Goal: Information Seeking & Learning: Learn about a topic

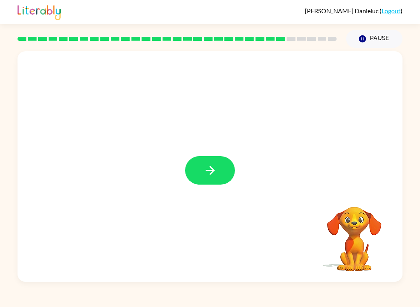
click at [223, 164] on button "button" at bounding box center [210, 170] width 50 height 28
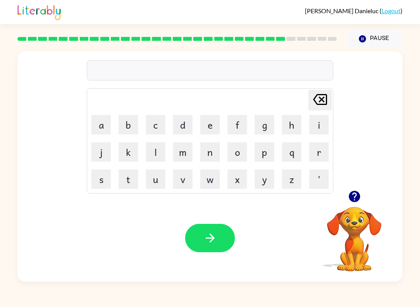
click at [185, 124] on button "d" at bounding box center [182, 124] width 19 height 19
click at [212, 121] on button "e" at bounding box center [209, 124] width 19 height 19
click at [97, 184] on button "s" at bounding box center [100, 178] width 19 height 19
click at [132, 150] on button "k" at bounding box center [128, 151] width 19 height 19
click at [214, 177] on button "w" at bounding box center [209, 178] width 19 height 19
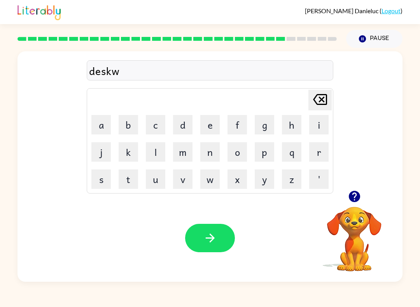
click at [185, 184] on button "v" at bounding box center [182, 178] width 19 height 19
click at [319, 155] on button "r" at bounding box center [318, 151] width 19 height 19
click at [210, 244] on icon "button" at bounding box center [210, 238] width 14 height 14
click at [125, 153] on button "k" at bounding box center [128, 151] width 19 height 19
click at [150, 131] on button "c" at bounding box center [155, 124] width 19 height 19
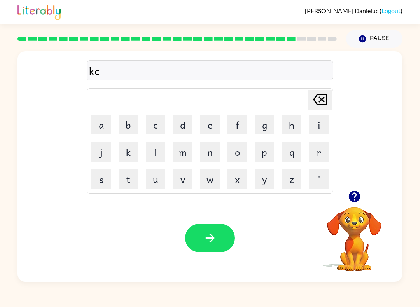
click at [164, 154] on button "l" at bounding box center [155, 151] width 19 height 19
click at [204, 233] on icon "button" at bounding box center [210, 238] width 14 height 14
click at [205, 179] on button "w" at bounding box center [209, 178] width 19 height 19
click at [209, 117] on button "e" at bounding box center [209, 124] width 19 height 19
click at [150, 151] on button "l" at bounding box center [155, 151] width 19 height 19
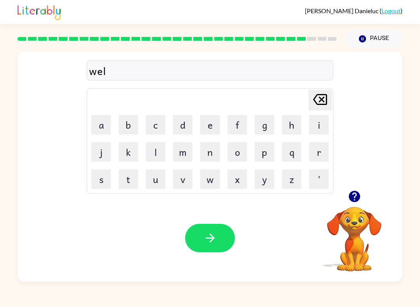
click at [211, 127] on button "e" at bounding box center [209, 124] width 19 height 19
click at [199, 241] on button "button" at bounding box center [210, 238] width 50 height 28
click at [128, 115] on button "b" at bounding box center [128, 124] width 19 height 19
click at [209, 123] on button "e" at bounding box center [209, 124] width 19 height 19
click at [214, 149] on button "n" at bounding box center [209, 151] width 19 height 19
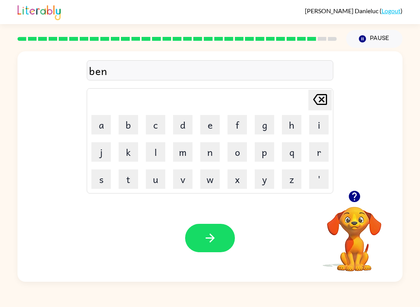
click at [131, 178] on button "t" at bounding box center [128, 178] width 19 height 19
click at [225, 251] on button "button" at bounding box center [210, 238] width 50 height 28
click at [96, 129] on button "a" at bounding box center [100, 124] width 19 height 19
click at [239, 119] on button "f" at bounding box center [236, 124] width 19 height 19
click at [133, 179] on button "t" at bounding box center [128, 178] width 19 height 19
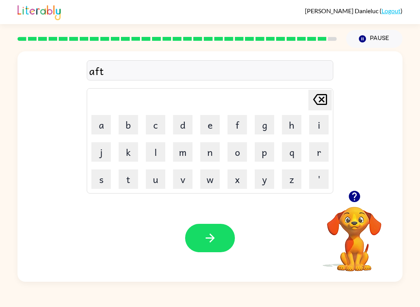
click at [323, 153] on button "r" at bounding box center [318, 151] width 19 height 19
click at [215, 153] on button "n" at bounding box center [209, 151] width 19 height 19
click at [213, 181] on button "w" at bounding box center [209, 178] width 19 height 19
click at [211, 152] on button "n" at bounding box center [209, 151] width 19 height 19
click at [214, 229] on button "button" at bounding box center [210, 238] width 50 height 28
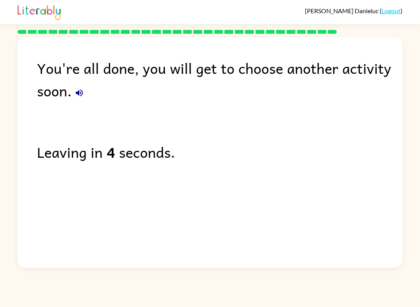
click at [79, 91] on icon "button" at bounding box center [79, 92] width 7 height 7
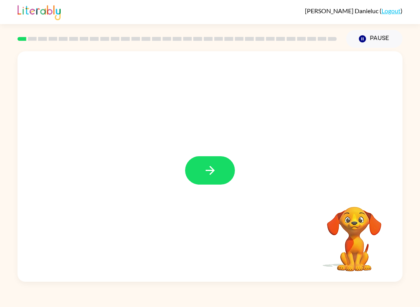
click at [206, 174] on icon "button" at bounding box center [210, 171] width 14 height 14
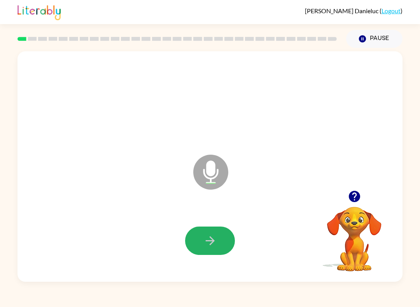
click at [217, 236] on button "button" at bounding box center [210, 241] width 50 height 28
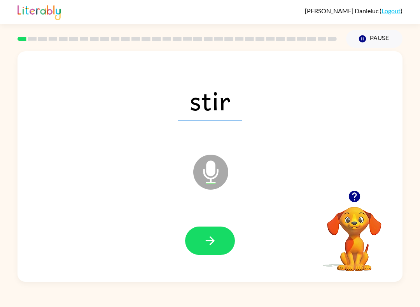
click at [206, 239] on icon "button" at bounding box center [210, 241] width 14 height 14
click at [195, 245] on button "button" at bounding box center [210, 241] width 50 height 28
click at [215, 240] on icon "button" at bounding box center [210, 241] width 14 height 14
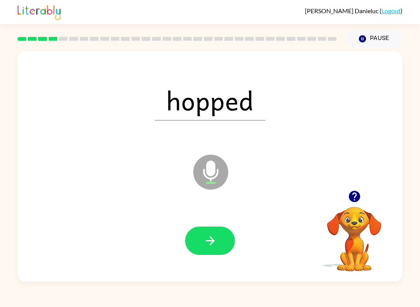
click at [224, 242] on button "button" at bounding box center [210, 241] width 50 height 28
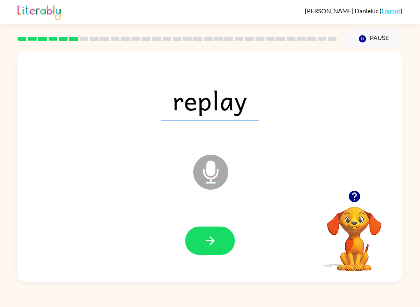
click at [223, 232] on button "button" at bounding box center [210, 241] width 50 height 28
click at [218, 243] on button "button" at bounding box center [210, 241] width 50 height 28
click at [215, 242] on icon "button" at bounding box center [210, 241] width 14 height 14
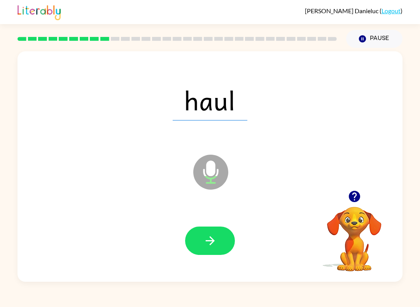
click at [217, 237] on button "button" at bounding box center [210, 241] width 50 height 28
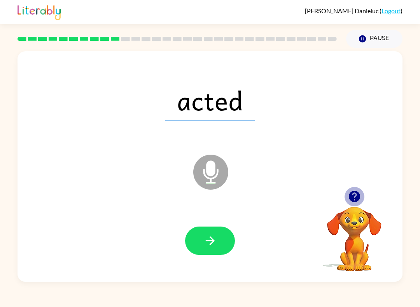
click at [351, 200] on icon "button" at bounding box center [353, 196] width 11 height 11
click at [220, 241] on button "button" at bounding box center [210, 241] width 50 height 28
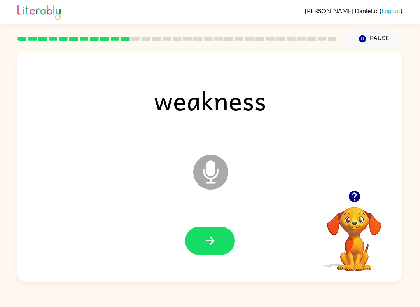
click at [217, 241] on button "button" at bounding box center [210, 241] width 50 height 28
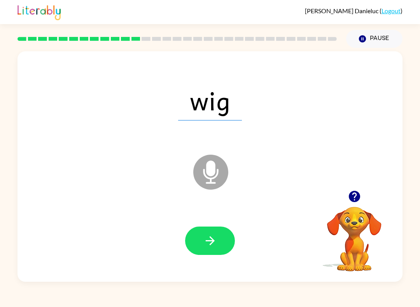
click at [222, 231] on button "button" at bounding box center [210, 241] width 50 height 28
click at [350, 200] on icon "button" at bounding box center [353, 196] width 11 height 11
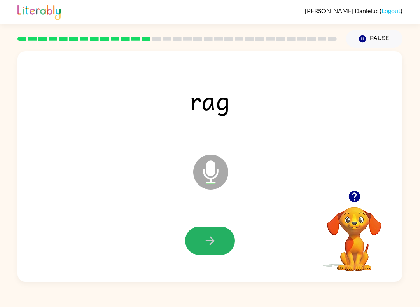
click at [216, 240] on icon "button" at bounding box center [210, 241] width 14 height 14
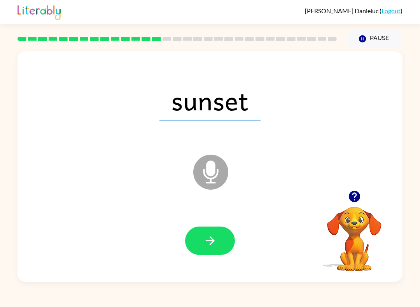
click at [215, 236] on icon "button" at bounding box center [210, 241] width 14 height 14
click at [225, 232] on button "button" at bounding box center [210, 241] width 50 height 28
click at [214, 246] on icon "button" at bounding box center [210, 241] width 14 height 14
click at [199, 235] on button "button" at bounding box center [210, 241] width 50 height 28
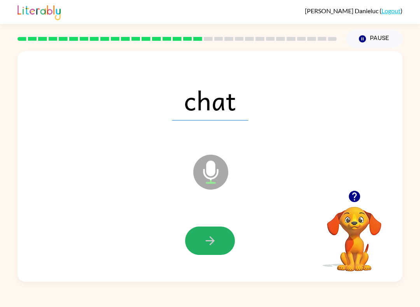
click at [209, 232] on button "button" at bounding box center [210, 241] width 50 height 28
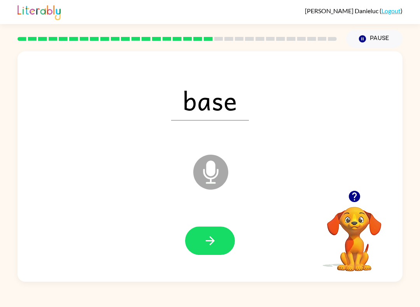
click at [206, 235] on icon "button" at bounding box center [210, 241] width 14 height 14
click at [215, 242] on icon "button" at bounding box center [210, 241] width 14 height 14
click at [204, 233] on button "button" at bounding box center [210, 241] width 50 height 28
click at [215, 237] on icon "button" at bounding box center [210, 241] width 14 height 14
click at [209, 236] on icon "button" at bounding box center [210, 241] width 14 height 14
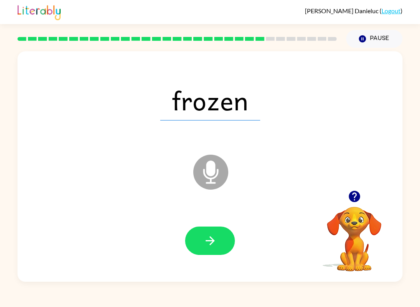
click at [204, 248] on button "button" at bounding box center [210, 241] width 50 height 28
click at [202, 249] on button "button" at bounding box center [210, 241] width 50 height 28
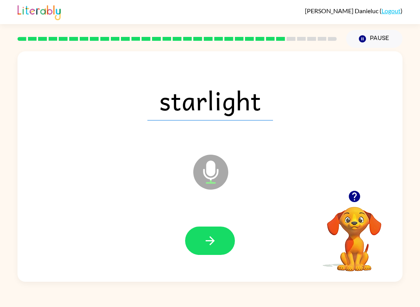
click at [208, 227] on button "button" at bounding box center [210, 241] width 50 height 28
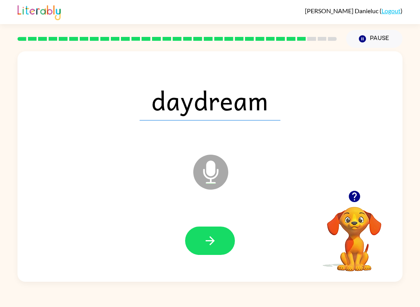
click at [198, 242] on button "button" at bounding box center [210, 241] width 50 height 28
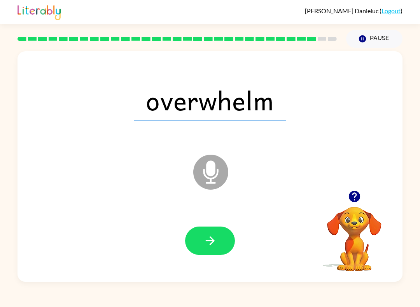
click at [208, 235] on icon "button" at bounding box center [210, 241] width 14 height 14
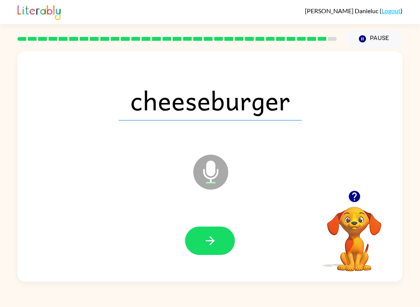
click at [207, 239] on icon "button" at bounding box center [210, 241] width 14 height 14
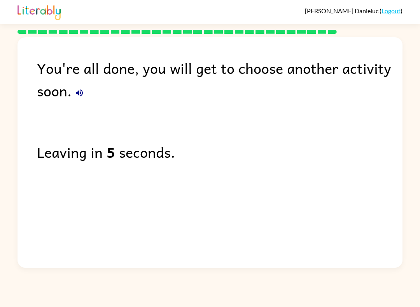
click at [82, 91] on icon "button" at bounding box center [79, 92] width 9 height 9
click at [81, 93] on icon "button" at bounding box center [79, 92] width 7 height 7
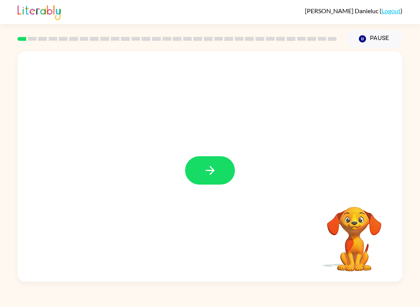
click at [211, 180] on button "button" at bounding box center [210, 170] width 50 height 28
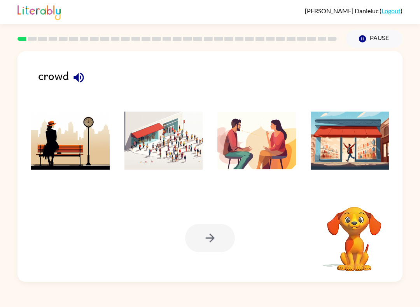
click at [78, 82] on icon "button" at bounding box center [78, 77] width 10 height 10
click at [164, 141] on img at bounding box center [163, 141] width 78 height 58
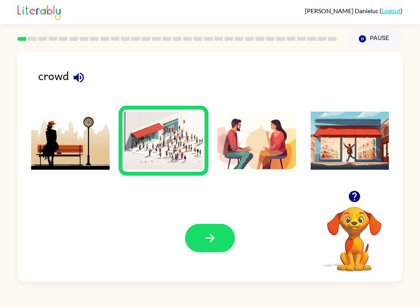
click at [204, 236] on icon "button" at bounding box center [210, 238] width 14 height 14
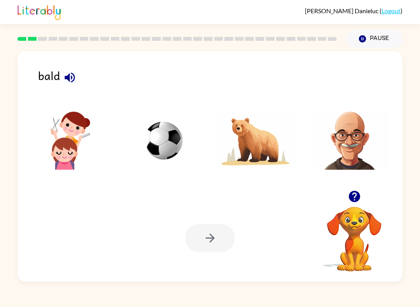
click at [62, 80] on button "button" at bounding box center [70, 78] width 20 height 20
click at [350, 112] on img at bounding box center [349, 141] width 78 height 58
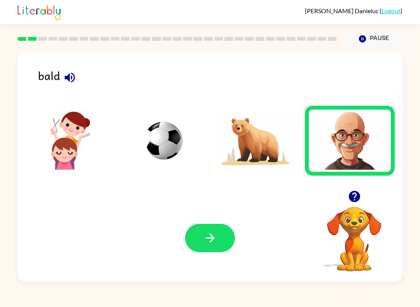
click at [205, 231] on button "button" at bounding box center [210, 238] width 50 height 28
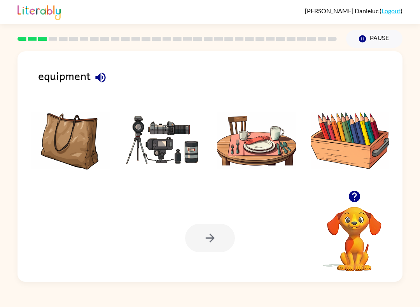
click at [99, 76] on icon "button" at bounding box center [100, 77] width 10 height 10
click at [160, 145] on img at bounding box center [163, 141] width 78 height 58
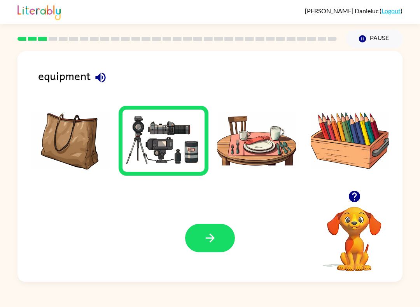
click at [201, 231] on button "button" at bounding box center [210, 238] width 50 height 28
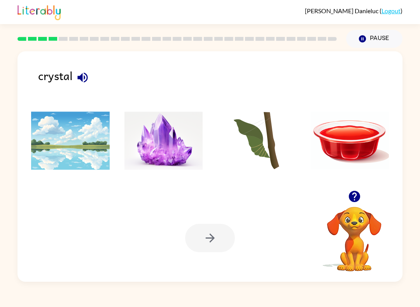
click at [77, 77] on icon "button" at bounding box center [83, 78] width 14 height 14
click at [148, 138] on img at bounding box center [163, 141] width 78 height 58
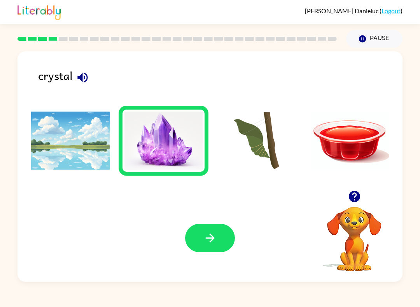
click at [207, 128] on li at bounding box center [164, 141] width 90 height 70
click at [196, 234] on button "button" at bounding box center [210, 238] width 50 height 28
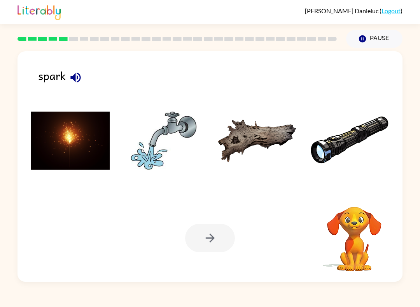
click at [73, 73] on icon "button" at bounding box center [76, 78] width 14 height 14
click at [62, 138] on img at bounding box center [70, 141] width 78 height 58
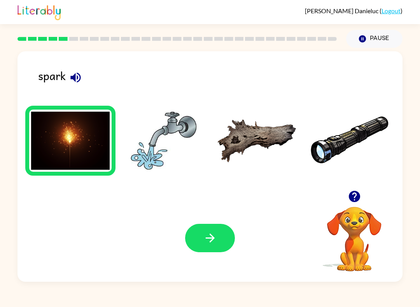
click at [214, 239] on icon "button" at bounding box center [209, 238] width 9 height 9
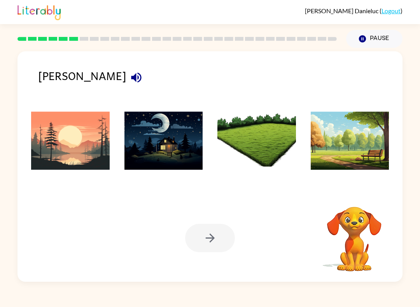
click at [129, 71] on icon "button" at bounding box center [136, 78] width 14 height 14
click at [153, 136] on img at bounding box center [163, 141] width 78 height 58
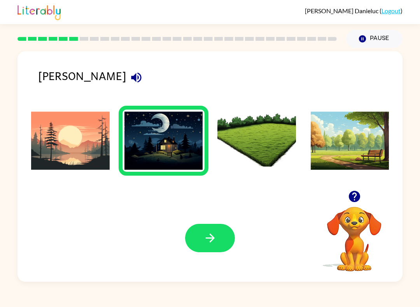
click at [196, 241] on button "button" at bounding box center [210, 238] width 50 height 28
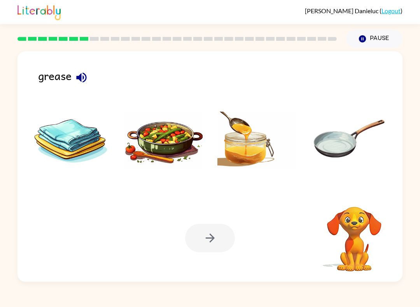
click at [78, 84] on icon "button" at bounding box center [82, 78] width 14 height 14
click at [146, 133] on img at bounding box center [163, 141] width 78 height 58
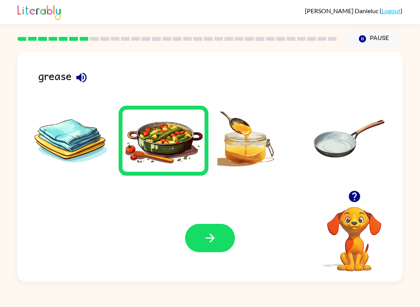
click at [197, 225] on button "button" at bounding box center [210, 238] width 50 height 28
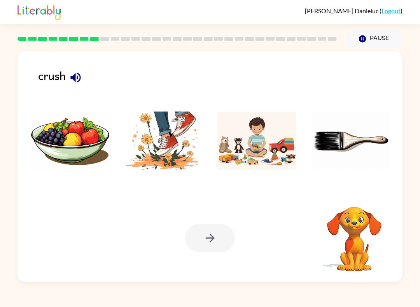
click at [75, 78] on icon "button" at bounding box center [75, 77] width 10 height 10
click at [155, 139] on img at bounding box center [163, 141] width 78 height 58
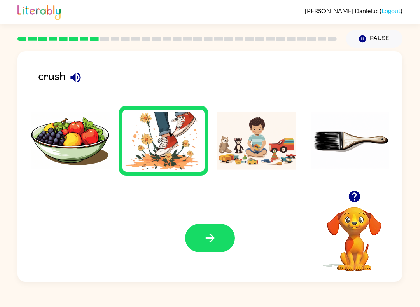
click at [203, 235] on icon "button" at bounding box center [210, 238] width 14 height 14
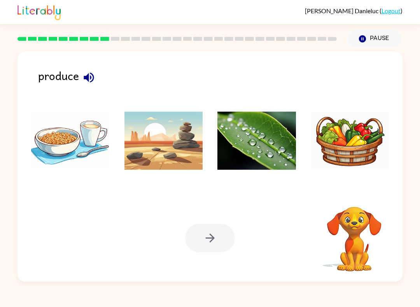
click at [86, 71] on button "button" at bounding box center [89, 78] width 20 height 20
click at [87, 76] on icon "button" at bounding box center [89, 77] width 10 height 10
click at [246, 136] on img at bounding box center [256, 141] width 78 height 58
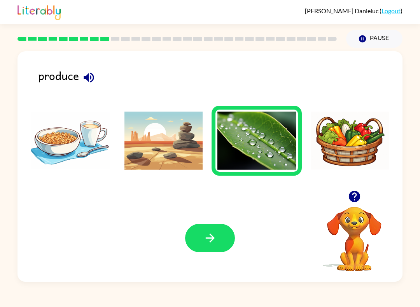
click at [209, 243] on icon "button" at bounding box center [210, 238] width 14 height 14
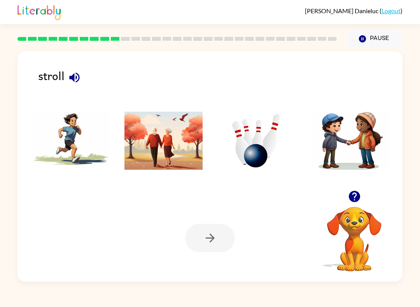
click at [73, 78] on icon "button" at bounding box center [74, 77] width 10 height 10
click at [260, 133] on img at bounding box center [256, 141] width 78 height 58
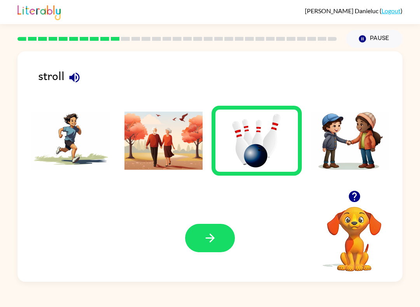
click at [193, 238] on button "button" at bounding box center [210, 238] width 50 height 28
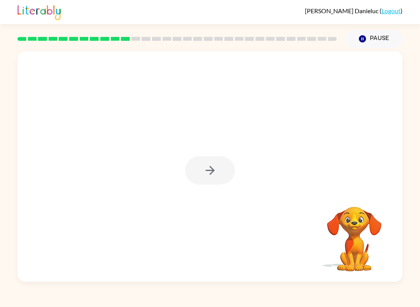
click at [203, 171] on div at bounding box center [210, 170] width 50 height 28
click at [206, 164] on icon "button" at bounding box center [210, 171] width 14 height 14
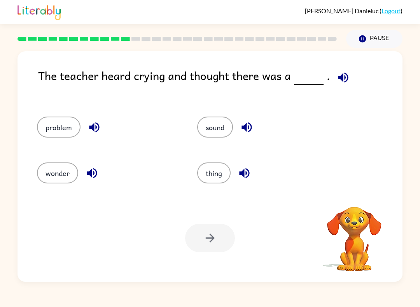
click at [345, 77] on icon "button" at bounding box center [343, 77] width 10 height 10
click at [340, 75] on icon "button" at bounding box center [343, 77] width 10 height 10
click at [94, 128] on icon "button" at bounding box center [94, 127] width 10 height 10
click at [90, 173] on icon "button" at bounding box center [92, 173] width 10 height 10
click at [248, 122] on icon "button" at bounding box center [247, 127] width 14 height 14
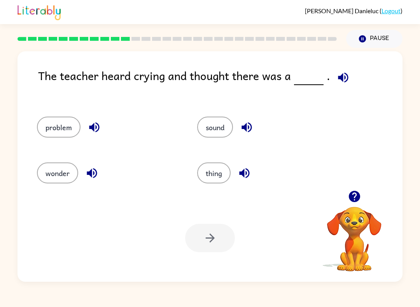
click at [239, 178] on icon "button" at bounding box center [244, 173] width 14 height 14
click at [56, 127] on button "problem" at bounding box center [59, 127] width 44 height 21
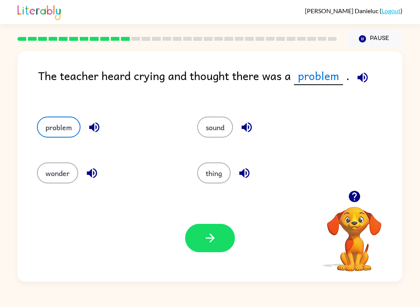
click at [206, 229] on button "button" at bounding box center [210, 238] width 50 height 28
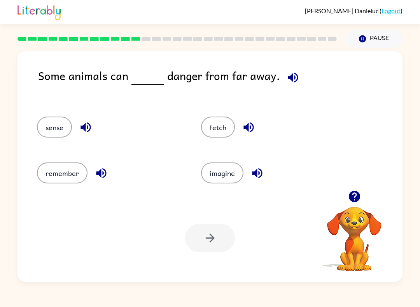
click at [292, 76] on icon "button" at bounding box center [293, 78] width 14 height 14
click at [88, 128] on icon "button" at bounding box center [85, 127] width 10 height 10
click at [98, 171] on icon "button" at bounding box center [101, 173] width 14 height 14
click at [246, 123] on icon "button" at bounding box center [249, 127] width 14 height 14
click at [252, 175] on icon "button" at bounding box center [257, 173] width 10 height 10
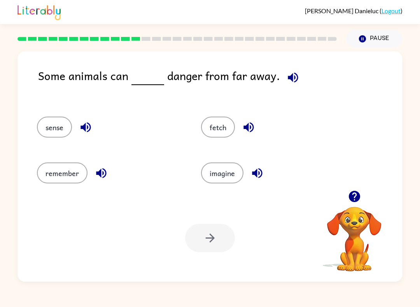
click at [89, 125] on icon "button" at bounding box center [85, 127] width 10 height 10
click at [51, 129] on button "sense" at bounding box center [54, 127] width 35 height 21
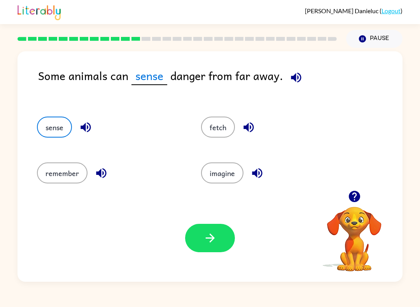
click at [219, 229] on button "button" at bounding box center [210, 238] width 50 height 28
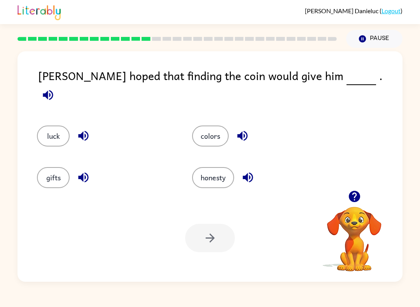
click at [53, 90] on icon "button" at bounding box center [48, 95] width 10 height 10
click at [87, 131] on icon "button" at bounding box center [83, 136] width 10 height 10
click at [76, 174] on button "button" at bounding box center [83, 177] width 20 height 20
click at [245, 129] on icon "button" at bounding box center [242, 136] width 14 height 14
click at [258, 171] on button "button" at bounding box center [248, 177] width 20 height 20
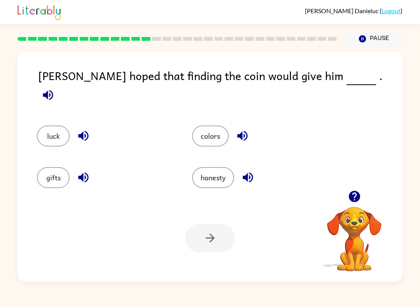
click at [85, 129] on icon "button" at bounding box center [84, 136] width 14 height 14
click at [50, 125] on button "luck" at bounding box center [53, 135] width 33 height 21
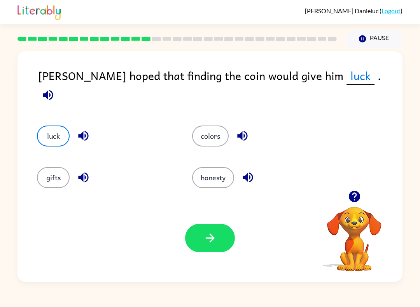
click at [210, 259] on div "Your browser must support playing .mp4 files to use Literably. Please try using…" at bounding box center [209, 237] width 385 height 87
click at [200, 233] on button "button" at bounding box center [210, 238] width 50 height 28
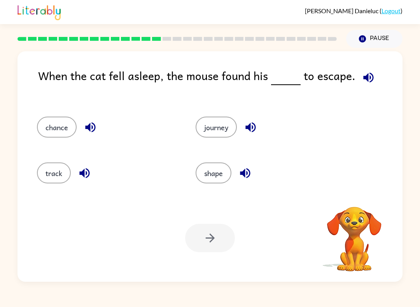
click at [368, 76] on icon "button" at bounding box center [368, 78] width 14 height 14
click at [84, 128] on icon "button" at bounding box center [91, 127] width 14 height 14
click at [91, 178] on icon "button" at bounding box center [85, 173] width 14 height 14
click at [251, 124] on icon "button" at bounding box center [250, 127] width 10 height 10
click at [242, 174] on icon "button" at bounding box center [245, 173] width 10 height 10
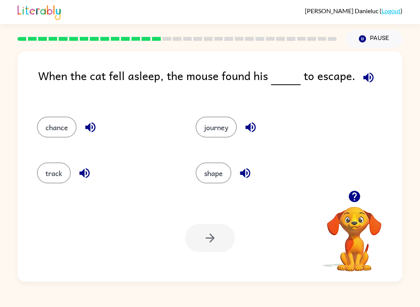
click at [90, 118] on button "button" at bounding box center [90, 127] width 20 height 20
click at [81, 175] on icon "button" at bounding box center [85, 173] width 14 height 14
click at [44, 175] on button "track" at bounding box center [54, 172] width 34 height 21
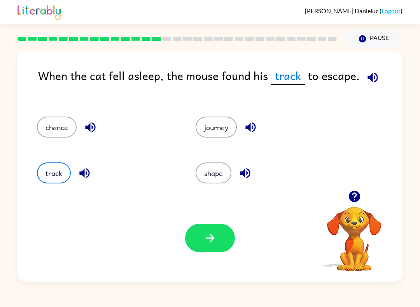
click at [371, 48] on button "Pause Pause" at bounding box center [374, 39] width 56 height 18
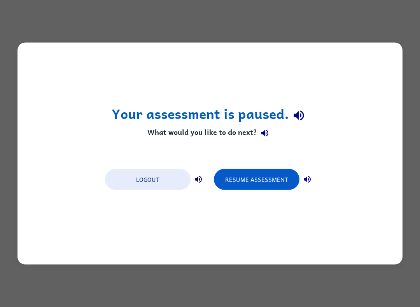
click at [373, 80] on div "Your assessment is paused. What would you like to do next? Logout Resume Assess…" at bounding box center [209, 154] width 385 height 222
click at [265, 179] on button "Resume Assessment" at bounding box center [256, 179] width 85 height 21
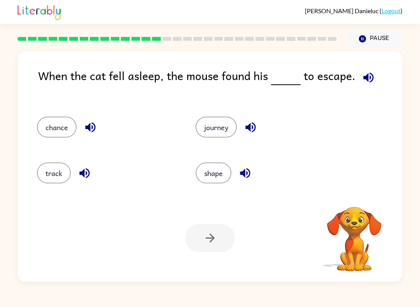
click at [370, 77] on icon "button" at bounding box center [368, 77] width 10 height 10
click at [87, 124] on icon "button" at bounding box center [91, 127] width 14 height 14
click at [369, 77] on icon "button" at bounding box center [368, 78] width 14 height 14
click at [370, 74] on icon "button" at bounding box center [368, 78] width 14 height 14
click at [92, 122] on icon "button" at bounding box center [91, 127] width 14 height 14
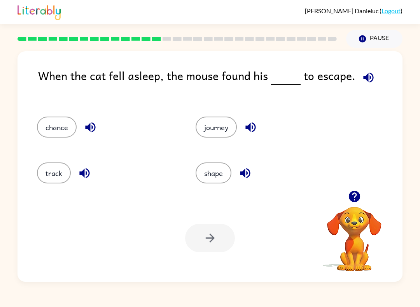
click at [367, 78] on icon "button" at bounding box center [368, 77] width 10 height 10
click at [60, 127] on button "chance" at bounding box center [57, 127] width 40 height 21
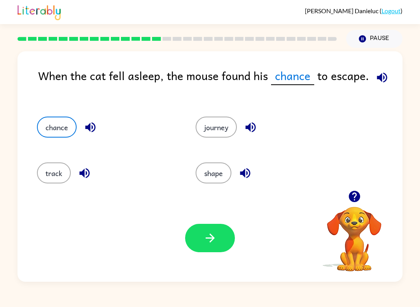
click at [224, 228] on button "button" at bounding box center [210, 238] width 50 height 28
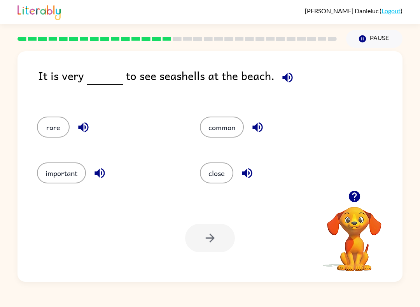
click at [287, 78] on icon "button" at bounding box center [288, 78] width 14 height 14
click at [260, 122] on icon "button" at bounding box center [258, 127] width 14 height 14
click at [238, 172] on button "button" at bounding box center [247, 173] width 20 height 20
click at [101, 177] on icon "button" at bounding box center [100, 173] width 14 height 14
click at [82, 127] on icon "button" at bounding box center [83, 127] width 10 height 10
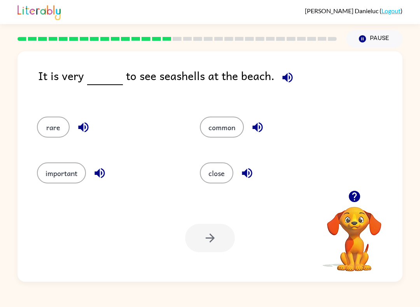
click at [289, 73] on icon "button" at bounding box center [288, 78] width 14 height 14
click at [258, 121] on icon "button" at bounding box center [258, 127] width 14 height 14
click at [286, 77] on icon "button" at bounding box center [288, 78] width 14 height 14
click at [229, 131] on button "common" at bounding box center [222, 127] width 44 height 21
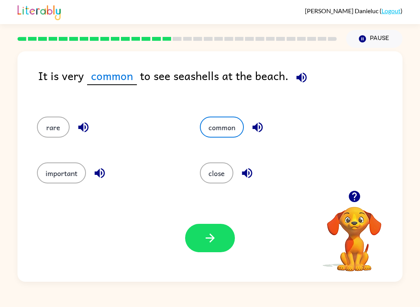
click at [214, 236] on icon "button" at bounding box center [210, 238] width 14 height 14
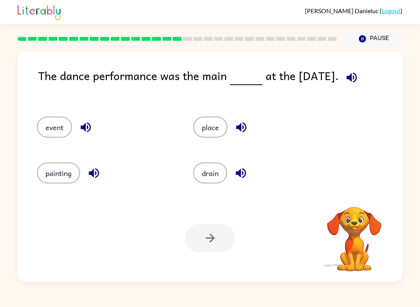
click at [247, 123] on icon "button" at bounding box center [241, 127] width 14 height 14
click at [246, 170] on icon "button" at bounding box center [241, 173] width 14 height 14
click at [84, 126] on icon "button" at bounding box center [85, 127] width 10 height 10
click at [91, 172] on icon "button" at bounding box center [94, 173] width 10 height 10
click at [355, 80] on icon "button" at bounding box center [352, 78] width 14 height 14
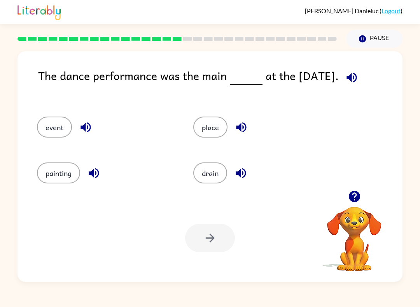
click at [244, 123] on icon "button" at bounding box center [241, 127] width 14 height 14
click at [251, 168] on div "drain" at bounding box center [262, 172] width 138 height 21
click at [244, 175] on icon "button" at bounding box center [240, 173] width 10 height 10
click at [84, 126] on icon "button" at bounding box center [85, 127] width 10 height 10
click at [355, 77] on icon "button" at bounding box center [352, 78] width 14 height 14
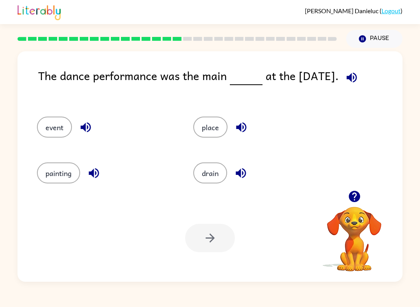
click at [356, 77] on icon "button" at bounding box center [352, 78] width 14 height 14
click at [80, 125] on icon "button" at bounding box center [86, 127] width 14 height 14
click at [80, 129] on icon "button" at bounding box center [86, 127] width 14 height 14
click at [356, 75] on icon "button" at bounding box center [351, 77] width 10 height 10
click at [55, 124] on button "event" at bounding box center [54, 127] width 35 height 21
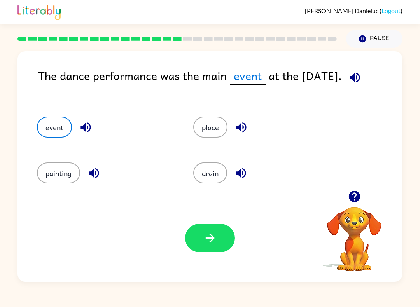
click at [213, 239] on icon "button" at bounding box center [209, 238] width 9 height 9
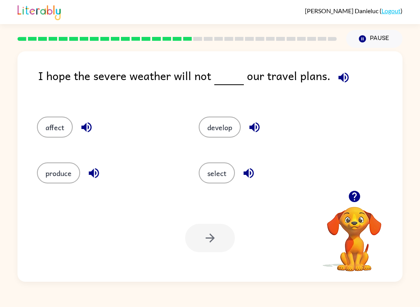
click at [341, 76] on icon "button" at bounding box center [343, 78] width 14 height 14
click at [257, 125] on icon "button" at bounding box center [255, 127] width 14 height 14
click at [253, 171] on icon "button" at bounding box center [248, 173] width 10 height 10
click at [82, 120] on button "button" at bounding box center [87, 127] width 20 height 20
click at [95, 174] on icon "button" at bounding box center [94, 173] width 14 height 14
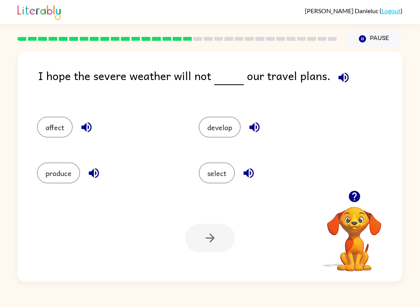
click at [84, 127] on icon "button" at bounding box center [86, 127] width 10 height 10
click at [257, 125] on icon "button" at bounding box center [255, 127] width 14 height 14
click at [252, 176] on icon "button" at bounding box center [248, 173] width 10 height 10
click at [50, 123] on button "affect" at bounding box center [55, 127] width 36 height 21
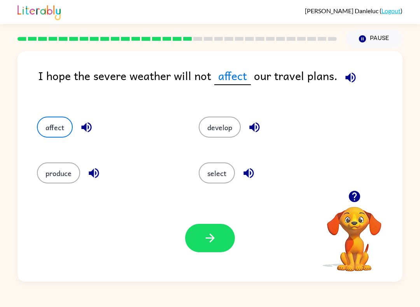
click at [218, 228] on button "button" at bounding box center [210, 238] width 50 height 28
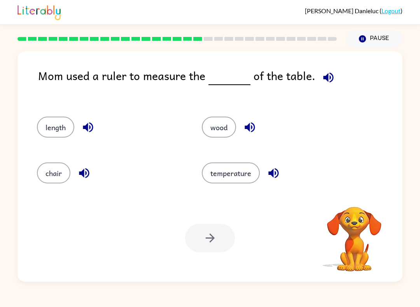
click at [329, 71] on icon "button" at bounding box center [328, 78] width 14 height 14
click at [254, 129] on icon "button" at bounding box center [249, 127] width 10 height 10
click at [273, 165] on button "button" at bounding box center [273, 173] width 20 height 20
click at [84, 126] on icon "button" at bounding box center [88, 127] width 10 height 10
click at [88, 173] on icon "button" at bounding box center [84, 173] width 14 height 14
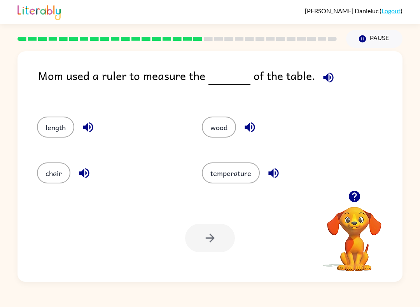
click at [48, 127] on button "length" at bounding box center [55, 127] width 37 height 21
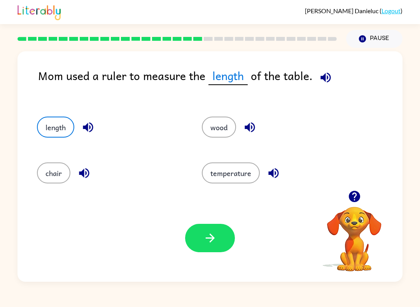
click at [330, 75] on icon "button" at bounding box center [326, 78] width 14 height 14
click at [86, 127] on icon "button" at bounding box center [88, 127] width 10 height 10
click at [326, 76] on icon "button" at bounding box center [326, 78] width 14 height 14
click at [211, 237] on icon "button" at bounding box center [210, 238] width 14 height 14
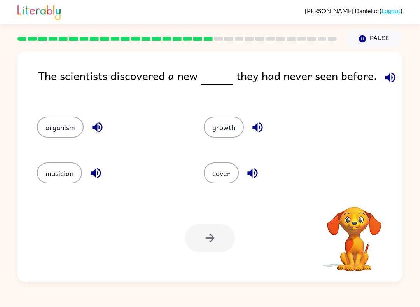
click at [388, 80] on icon "button" at bounding box center [390, 78] width 14 height 14
click at [259, 128] on icon "button" at bounding box center [257, 127] width 10 height 10
click at [259, 168] on icon "button" at bounding box center [253, 173] width 14 height 14
click at [99, 127] on icon "button" at bounding box center [97, 127] width 10 height 10
click at [97, 174] on icon "button" at bounding box center [96, 173] width 14 height 14
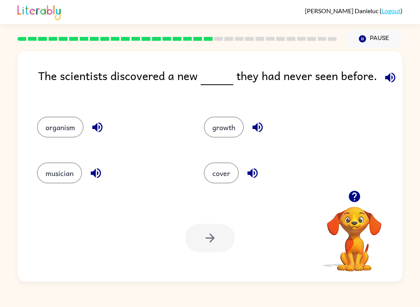
click at [385, 77] on icon "button" at bounding box center [390, 77] width 10 height 10
click at [98, 125] on icon "button" at bounding box center [98, 127] width 14 height 14
click at [386, 77] on icon "button" at bounding box center [390, 77] width 10 height 10
click at [387, 80] on icon "button" at bounding box center [390, 78] width 14 height 14
click at [259, 124] on icon "button" at bounding box center [258, 127] width 14 height 14
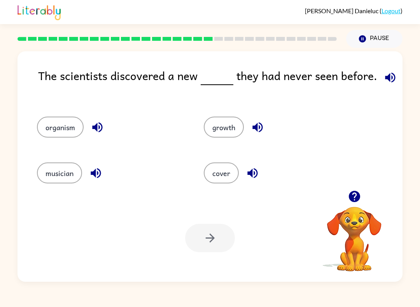
click at [392, 77] on icon "button" at bounding box center [390, 78] width 14 height 14
click at [251, 174] on icon "button" at bounding box center [252, 173] width 10 height 10
click at [388, 71] on button "button" at bounding box center [390, 78] width 20 height 20
click at [256, 170] on icon "button" at bounding box center [252, 173] width 10 height 10
click at [255, 174] on icon "button" at bounding box center [253, 173] width 14 height 14
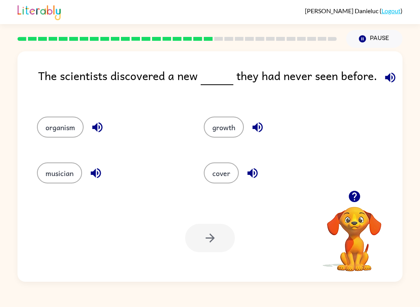
click at [390, 82] on icon "button" at bounding box center [390, 78] width 14 height 14
click at [386, 78] on icon "button" at bounding box center [390, 77] width 10 height 10
click at [391, 78] on icon "button" at bounding box center [390, 77] width 10 height 10
click at [390, 77] on icon "button" at bounding box center [390, 78] width 14 height 14
click at [100, 172] on icon "button" at bounding box center [96, 173] width 10 height 10
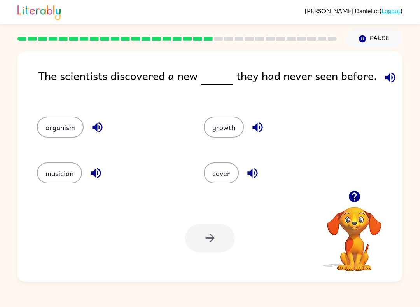
click at [386, 76] on icon "button" at bounding box center [390, 77] width 10 height 10
click at [52, 174] on button "musician" at bounding box center [59, 172] width 45 height 21
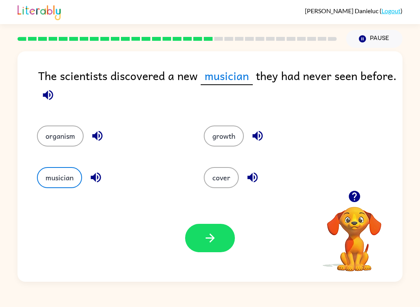
click at [220, 239] on button "button" at bounding box center [210, 238] width 50 height 28
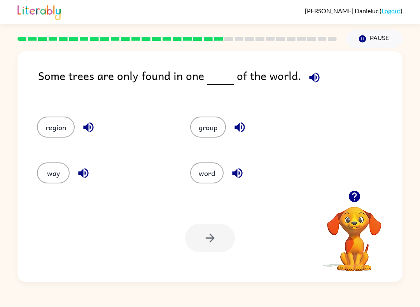
click at [307, 75] on icon "button" at bounding box center [314, 78] width 14 height 14
click at [86, 128] on icon "button" at bounding box center [88, 127] width 10 height 10
click at [78, 171] on icon "button" at bounding box center [84, 173] width 14 height 14
click at [239, 124] on icon "button" at bounding box center [240, 127] width 14 height 14
click at [235, 174] on icon "button" at bounding box center [237, 173] width 10 height 10
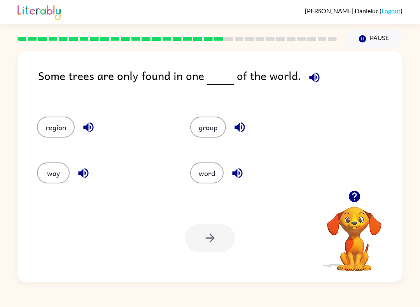
click at [237, 124] on icon "button" at bounding box center [240, 127] width 14 height 14
click at [214, 127] on button "group" at bounding box center [208, 127] width 36 height 21
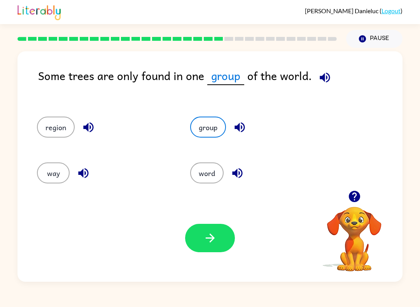
click at [208, 252] on button "button" at bounding box center [210, 238] width 50 height 28
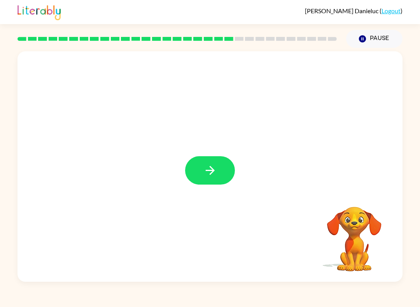
click at [213, 168] on icon "button" at bounding box center [210, 171] width 14 height 14
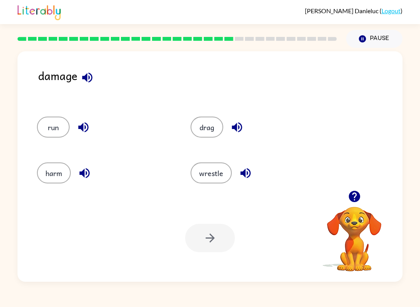
click at [347, 192] on icon "button" at bounding box center [354, 197] width 14 height 14
click at [88, 76] on icon "button" at bounding box center [87, 78] width 14 height 14
click at [87, 127] on icon "button" at bounding box center [84, 127] width 14 height 14
click at [88, 178] on icon "button" at bounding box center [85, 173] width 14 height 14
click at [235, 124] on icon "button" at bounding box center [237, 127] width 14 height 14
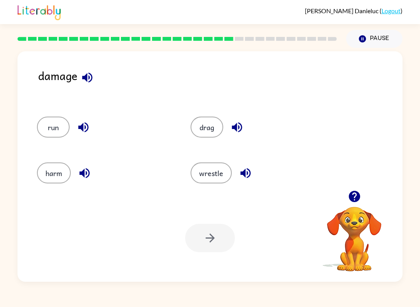
click at [248, 171] on icon "button" at bounding box center [245, 173] width 10 height 10
click at [86, 172] on icon "button" at bounding box center [84, 173] width 10 height 10
click at [58, 171] on button "harm" at bounding box center [54, 172] width 34 height 21
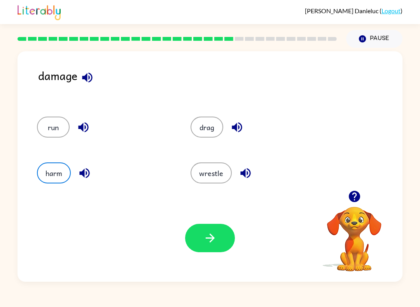
click at [207, 234] on icon "button" at bounding box center [210, 238] width 14 height 14
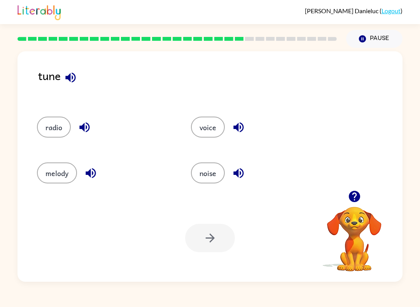
click at [69, 77] on icon "button" at bounding box center [70, 77] width 10 height 10
click at [85, 129] on icon "button" at bounding box center [85, 127] width 14 height 14
click at [96, 173] on icon "button" at bounding box center [91, 173] width 14 height 14
click at [241, 125] on icon "button" at bounding box center [239, 127] width 14 height 14
click at [239, 171] on icon "button" at bounding box center [238, 173] width 10 height 10
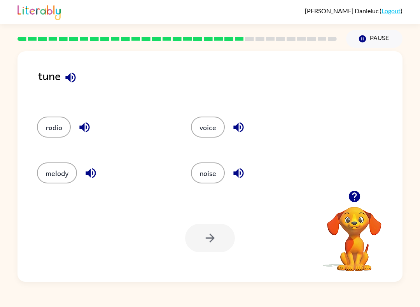
click at [99, 171] on button "button" at bounding box center [91, 173] width 20 height 20
click at [64, 171] on button "melody" at bounding box center [57, 172] width 40 height 21
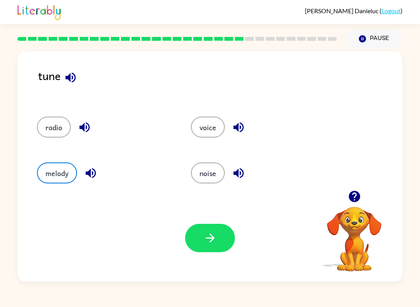
click at [206, 236] on icon "button" at bounding box center [210, 238] width 14 height 14
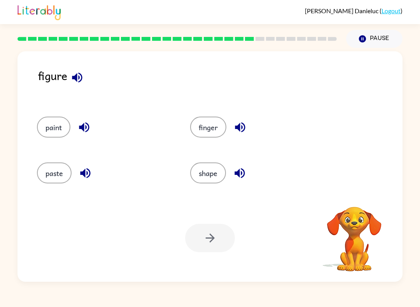
click at [81, 73] on icon "button" at bounding box center [77, 78] width 14 height 14
click at [91, 126] on icon "button" at bounding box center [84, 127] width 14 height 14
click at [88, 175] on icon "button" at bounding box center [85, 173] width 14 height 14
click at [242, 129] on icon "button" at bounding box center [240, 127] width 10 height 10
click at [244, 170] on icon "button" at bounding box center [239, 173] width 10 height 10
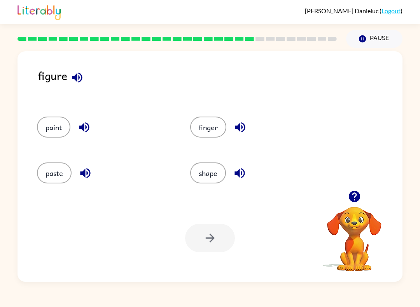
click at [213, 176] on button "shape" at bounding box center [208, 172] width 36 height 21
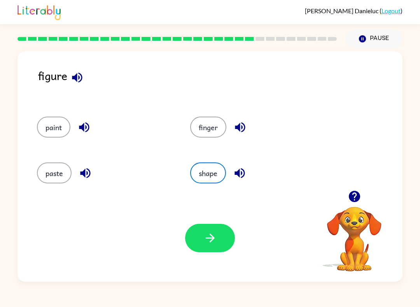
click at [207, 239] on icon "button" at bounding box center [210, 238] width 14 height 14
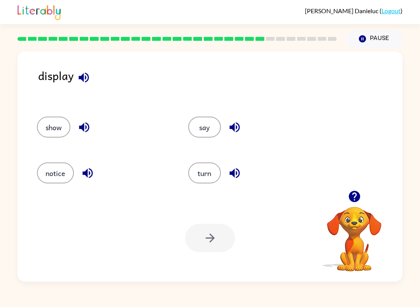
click at [46, 76] on div "display" at bounding box center [220, 84] width 364 height 34
click at [85, 74] on icon "button" at bounding box center [83, 77] width 10 height 10
click at [79, 122] on icon "button" at bounding box center [84, 127] width 14 height 14
click at [88, 175] on icon "button" at bounding box center [88, 173] width 14 height 14
click at [236, 122] on icon "button" at bounding box center [235, 127] width 14 height 14
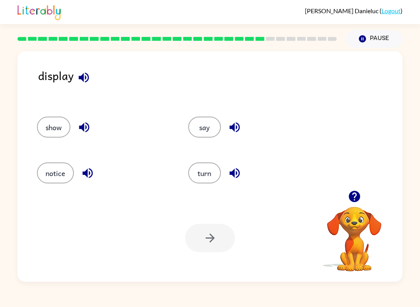
click at [230, 172] on icon "button" at bounding box center [234, 173] width 10 height 10
click at [86, 124] on icon "button" at bounding box center [84, 127] width 10 height 10
click at [58, 127] on button "show" at bounding box center [53, 127] width 33 height 21
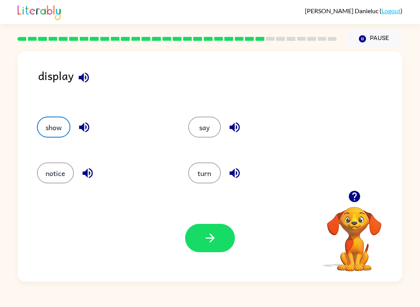
click at [209, 236] on icon "button" at bounding box center [210, 238] width 14 height 14
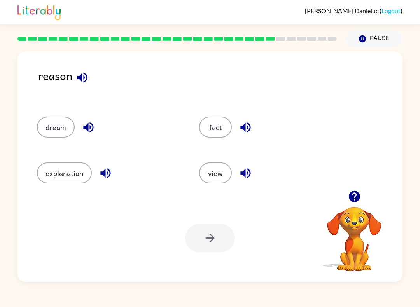
click at [85, 75] on icon "button" at bounding box center [82, 78] width 14 height 14
click at [87, 127] on icon "button" at bounding box center [88, 127] width 10 height 10
click at [105, 174] on icon "button" at bounding box center [105, 173] width 10 height 10
click at [244, 122] on icon "button" at bounding box center [246, 127] width 14 height 14
click at [242, 169] on icon "button" at bounding box center [246, 173] width 14 height 14
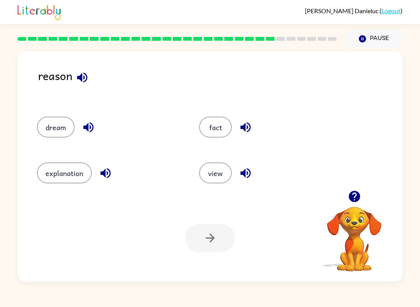
click at [216, 124] on button "fact" at bounding box center [215, 127] width 33 height 21
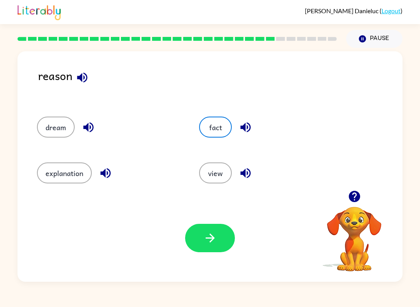
click at [204, 238] on icon "button" at bounding box center [210, 238] width 14 height 14
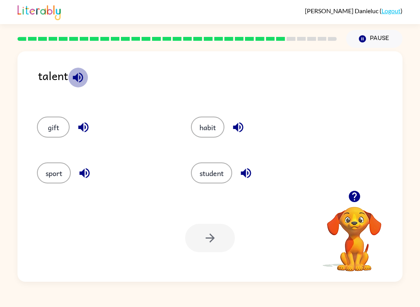
click at [78, 78] on icon "button" at bounding box center [78, 78] width 14 height 14
click at [83, 129] on icon "button" at bounding box center [83, 127] width 10 height 10
click at [236, 127] on icon "button" at bounding box center [238, 127] width 10 height 10
click at [251, 172] on icon "button" at bounding box center [246, 173] width 14 height 14
click at [82, 173] on icon "button" at bounding box center [84, 173] width 10 height 10
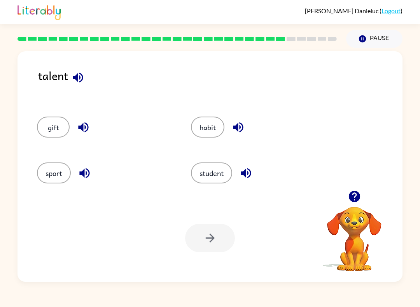
click at [53, 178] on button "sport" at bounding box center [54, 172] width 34 height 21
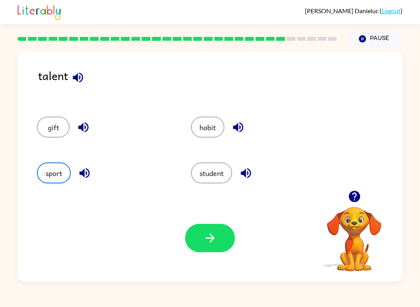
click at [211, 234] on icon "button" at bounding box center [210, 238] width 14 height 14
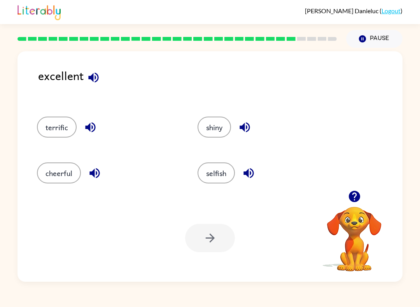
click at [91, 77] on icon "button" at bounding box center [93, 77] width 10 height 10
click at [90, 124] on icon "button" at bounding box center [91, 127] width 14 height 14
click at [98, 174] on icon "button" at bounding box center [95, 173] width 14 height 14
click at [237, 123] on button "button" at bounding box center [245, 127] width 20 height 20
click at [250, 175] on icon "button" at bounding box center [248, 173] width 10 height 10
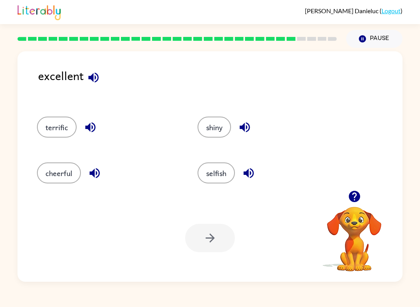
click at [98, 122] on button "button" at bounding box center [90, 127] width 20 height 20
click at [64, 125] on button "terrific" at bounding box center [57, 127] width 40 height 21
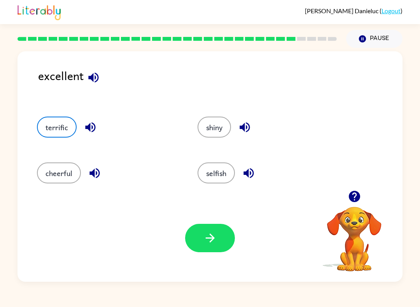
click at [207, 238] on icon "button" at bounding box center [210, 238] width 14 height 14
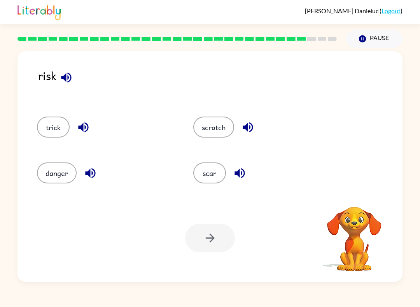
click at [67, 76] on icon "button" at bounding box center [66, 78] width 14 height 14
click at [68, 76] on icon "button" at bounding box center [66, 78] width 14 height 14
click at [86, 127] on icon "button" at bounding box center [84, 127] width 14 height 14
click at [96, 174] on icon "button" at bounding box center [91, 173] width 14 height 14
click at [242, 125] on icon "button" at bounding box center [248, 127] width 14 height 14
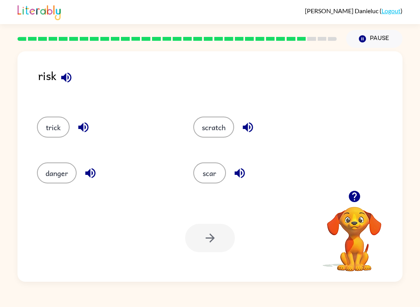
click at [240, 173] on icon "button" at bounding box center [240, 173] width 14 height 14
click at [95, 167] on icon "button" at bounding box center [91, 173] width 14 height 14
click at [83, 127] on icon "button" at bounding box center [83, 127] width 10 height 10
click at [62, 174] on button "danger" at bounding box center [57, 172] width 40 height 21
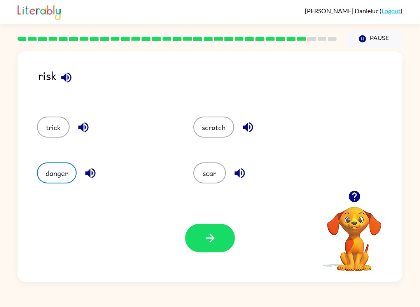
click at [211, 233] on icon "button" at bounding box center [210, 238] width 14 height 14
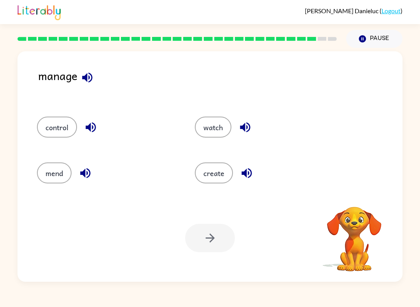
click at [88, 75] on icon "button" at bounding box center [87, 78] width 14 height 14
click at [94, 135] on button "button" at bounding box center [91, 127] width 20 height 20
click at [88, 175] on icon "button" at bounding box center [85, 173] width 14 height 14
click at [248, 122] on icon "button" at bounding box center [245, 127] width 14 height 14
click at [248, 173] on icon "button" at bounding box center [246, 173] width 10 height 10
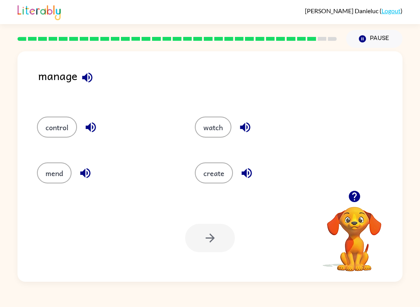
click at [93, 123] on icon "button" at bounding box center [91, 127] width 14 height 14
click at [91, 173] on icon "button" at bounding box center [85, 173] width 14 height 14
click at [246, 125] on icon "button" at bounding box center [245, 127] width 14 height 14
click at [72, 125] on button "control" at bounding box center [57, 127] width 40 height 21
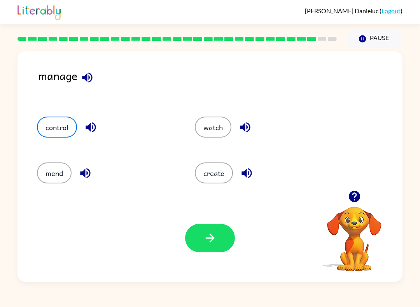
click at [214, 236] on icon "button" at bounding box center [210, 238] width 14 height 14
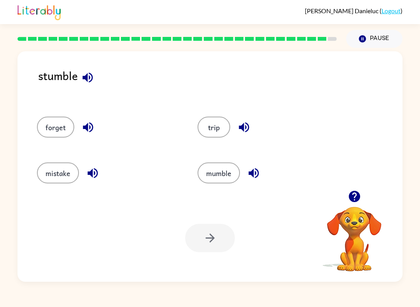
click at [91, 78] on icon "button" at bounding box center [88, 78] width 14 height 14
click at [86, 127] on icon "button" at bounding box center [88, 127] width 10 height 10
click at [89, 169] on icon "button" at bounding box center [93, 173] width 14 height 14
click at [249, 125] on icon "button" at bounding box center [244, 127] width 14 height 14
click at [255, 167] on icon "button" at bounding box center [254, 173] width 14 height 14
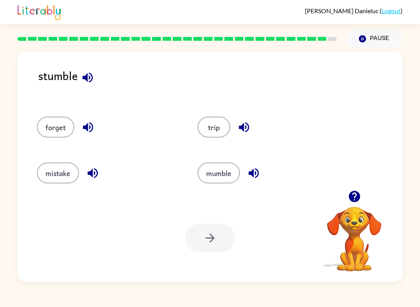
click at [65, 170] on button "mistake" at bounding box center [58, 172] width 42 height 21
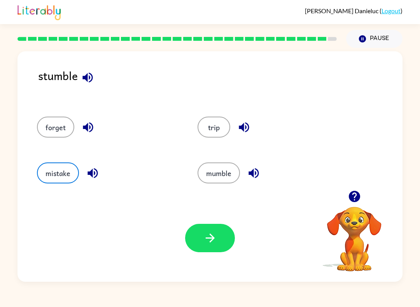
click at [214, 238] on icon "button" at bounding box center [209, 238] width 9 height 9
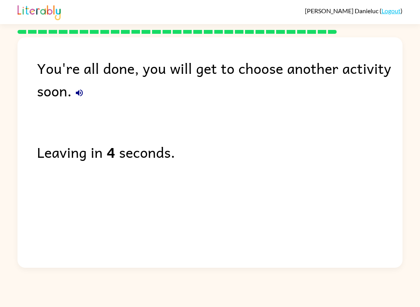
click at [77, 89] on icon "button" at bounding box center [79, 92] width 9 height 9
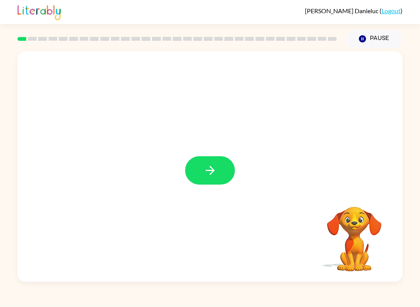
click at [203, 175] on icon "button" at bounding box center [210, 171] width 14 height 14
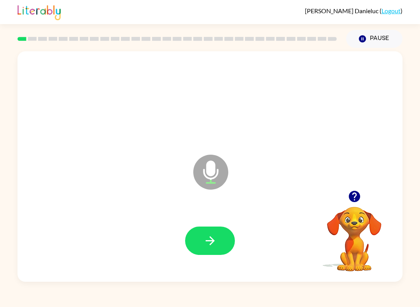
click at [227, 234] on button "button" at bounding box center [210, 241] width 50 height 28
click at [218, 234] on button "button" at bounding box center [210, 241] width 50 height 28
click at [207, 248] on icon "button" at bounding box center [210, 241] width 14 height 14
click at [219, 230] on button "button" at bounding box center [210, 241] width 50 height 28
click at [223, 237] on button "button" at bounding box center [210, 241] width 50 height 28
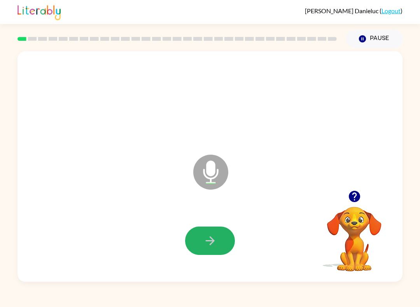
click at [210, 241] on icon "button" at bounding box center [209, 240] width 9 height 9
click at [216, 253] on button "button" at bounding box center [210, 241] width 50 height 28
click at [225, 228] on button "button" at bounding box center [210, 241] width 50 height 28
click at [219, 240] on button "button" at bounding box center [210, 241] width 50 height 28
click at [214, 234] on icon "button" at bounding box center [210, 241] width 14 height 14
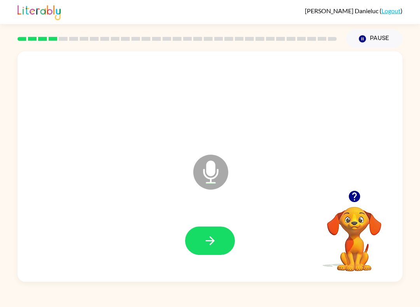
click at [211, 235] on icon "button" at bounding box center [210, 241] width 14 height 14
click at [220, 239] on button "button" at bounding box center [210, 241] width 50 height 28
click at [225, 240] on button "button" at bounding box center [210, 241] width 50 height 28
click at [217, 240] on button "button" at bounding box center [210, 241] width 50 height 28
click at [218, 236] on button "button" at bounding box center [210, 241] width 50 height 28
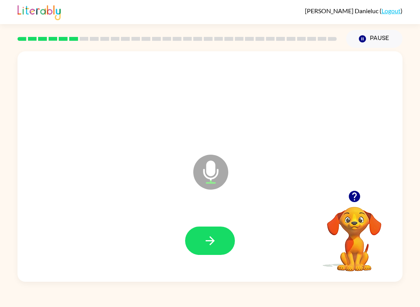
click at [221, 250] on button "button" at bounding box center [210, 241] width 50 height 28
click at [218, 239] on button "button" at bounding box center [210, 241] width 50 height 28
click at [213, 223] on div at bounding box center [209, 240] width 369 height 66
click at [211, 246] on icon "button" at bounding box center [210, 241] width 14 height 14
click at [210, 239] on icon "button" at bounding box center [210, 241] width 14 height 14
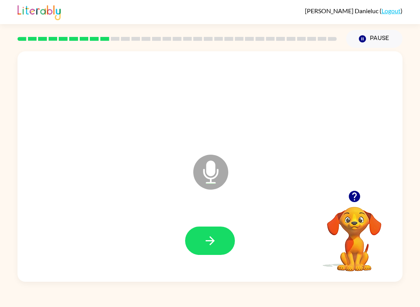
click at [220, 241] on button "button" at bounding box center [210, 241] width 50 height 28
click at [218, 232] on button "button" at bounding box center [210, 241] width 50 height 28
click at [222, 244] on button "button" at bounding box center [210, 241] width 50 height 28
click at [209, 239] on icon "button" at bounding box center [210, 241] width 14 height 14
click at [214, 242] on icon "button" at bounding box center [210, 241] width 14 height 14
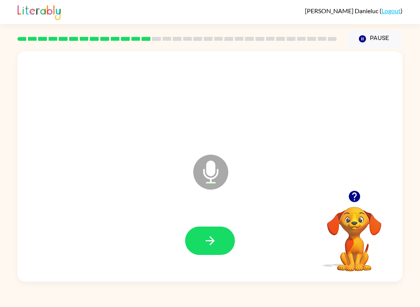
click at [216, 239] on icon "button" at bounding box center [210, 241] width 14 height 14
click at [227, 246] on button "button" at bounding box center [210, 241] width 50 height 28
click at [228, 242] on button "button" at bounding box center [210, 241] width 50 height 28
click at [216, 239] on icon "button" at bounding box center [210, 241] width 14 height 14
click at [214, 237] on icon "button" at bounding box center [210, 241] width 14 height 14
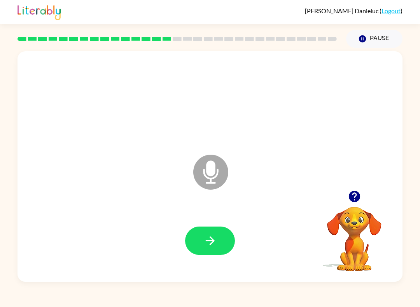
click at [220, 237] on button "button" at bounding box center [210, 241] width 50 height 28
click at [218, 254] on button "button" at bounding box center [210, 241] width 50 height 28
click at [243, 246] on div at bounding box center [209, 240] width 369 height 66
click at [234, 237] on button "button" at bounding box center [210, 241] width 50 height 28
click at [212, 168] on icon "Microphone The Microphone is here when it is your turn to talk" at bounding box center [249, 182] width 117 height 58
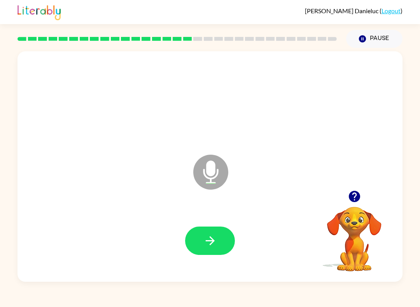
click at [226, 232] on button "button" at bounding box center [210, 241] width 50 height 28
click at [213, 274] on div at bounding box center [209, 240] width 369 height 66
click at [214, 255] on button "button" at bounding box center [210, 241] width 50 height 28
click at [207, 265] on div at bounding box center [209, 240] width 369 height 66
click at [223, 248] on button "button" at bounding box center [210, 241] width 50 height 28
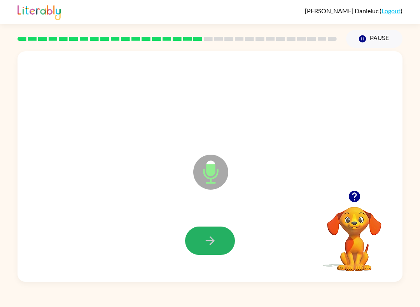
click at [203, 249] on button "button" at bounding box center [210, 241] width 50 height 28
click at [221, 252] on button "button" at bounding box center [210, 241] width 50 height 28
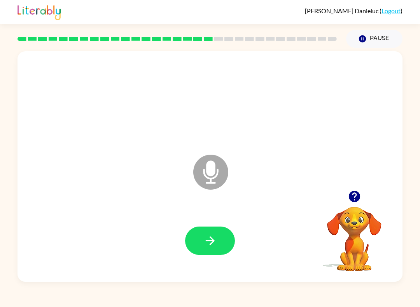
click at [240, 269] on div at bounding box center [209, 240] width 369 height 66
click at [230, 249] on button "button" at bounding box center [210, 241] width 50 height 28
click at [243, 275] on div "Microphone The Microphone is here when it is your turn to talk" at bounding box center [209, 166] width 385 height 230
click at [231, 263] on div at bounding box center [209, 240] width 369 height 66
click at [234, 239] on button "button" at bounding box center [210, 241] width 50 height 28
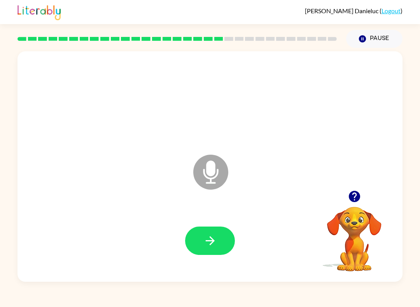
click at [213, 247] on icon "button" at bounding box center [210, 241] width 14 height 14
click at [221, 239] on button "button" at bounding box center [210, 241] width 50 height 28
click at [219, 261] on div at bounding box center [209, 240] width 369 height 66
click at [216, 239] on icon "button" at bounding box center [210, 241] width 14 height 14
click at [222, 235] on button "button" at bounding box center [210, 241] width 50 height 28
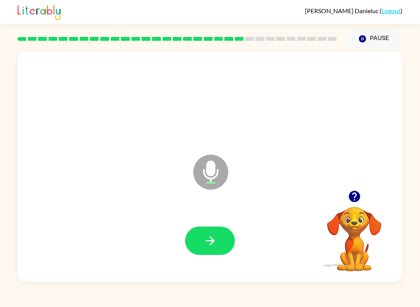
click at [207, 241] on icon "button" at bounding box center [209, 240] width 9 height 9
click at [209, 243] on icon "button" at bounding box center [210, 241] width 14 height 14
click at [208, 239] on icon "button" at bounding box center [210, 241] width 14 height 14
click at [223, 248] on button "button" at bounding box center [210, 241] width 50 height 28
click at [194, 252] on button "button" at bounding box center [210, 241] width 50 height 28
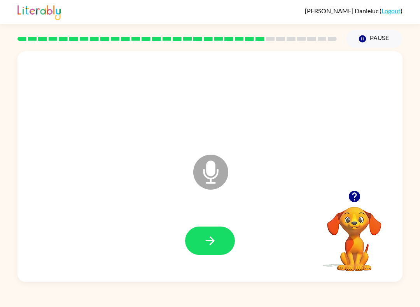
click at [213, 245] on icon "button" at bounding box center [210, 241] width 14 height 14
click at [363, 196] on button "button" at bounding box center [354, 196] width 20 height 20
click at [223, 248] on button "button" at bounding box center [210, 241] width 50 height 28
click at [223, 228] on button "button" at bounding box center [210, 241] width 50 height 28
click at [227, 241] on button "button" at bounding box center [210, 241] width 50 height 28
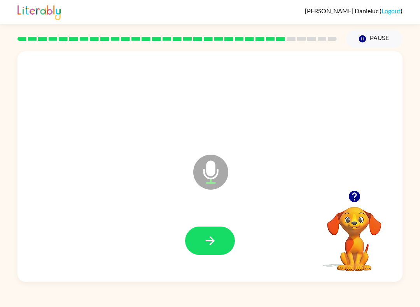
click at [229, 245] on button "button" at bounding box center [210, 241] width 50 height 28
click at [221, 239] on button "button" at bounding box center [210, 241] width 50 height 28
click at [233, 247] on button "button" at bounding box center [210, 241] width 50 height 28
click at [223, 241] on button "button" at bounding box center [210, 241] width 50 height 28
click at [219, 235] on button "button" at bounding box center [210, 241] width 50 height 28
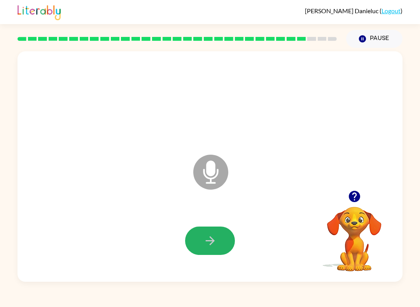
click at [223, 241] on button "button" at bounding box center [210, 241] width 50 height 28
click at [218, 245] on button "button" at bounding box center [210, 241] width 50 height 28
click at [228, 230] on button "button" at bounding box center [210, 241] width 50 height 28
click at [216, 237] on icon "button" at bounding box center [210, 241] width 14 height 14
click at [227, 240] on button "button" at bounding box center [210, 241] width 50 height 28
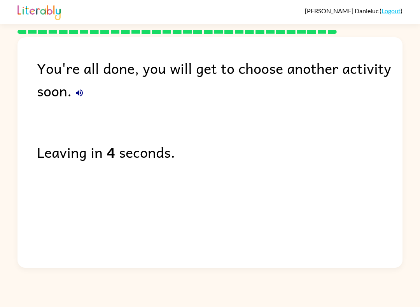
click at [84, 91] on icon "button" at bounding box center [79, 92] width 9 height 9
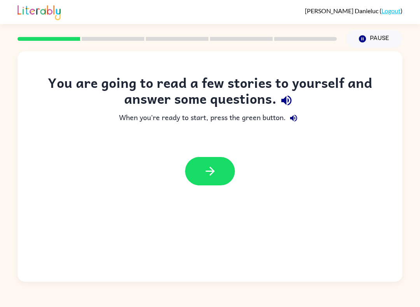
click at [212, 184] on button "button" at bounding box center [210, 171] width 50 height 28
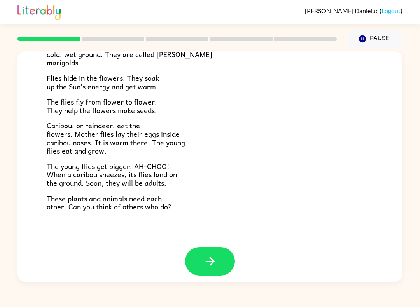
scroll to position [146, 0]
click at [211, 255] on icon "button" at bounding box center [210, 262] width 14 height 14
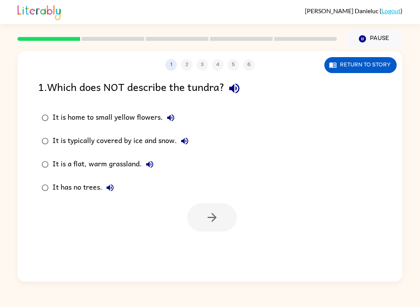
click at [238, 87] on icon "button" at bounding box center [234, 89] width 14 height 14
click at [171, 113] on button "It is home to small yellow flowers." at bounding box center [171, 118] width 16 height 16
click at [188, 139] on icon "button" at bounding box center [184, 140] width 9 height 9
click at [152, 159] on button "It is a flat, warm grassland." at bounding box center [150, 165] width 16 height 16
click at [116, 182] on div "It has no trees." at bounding box center [84, 188] width 65 height 16
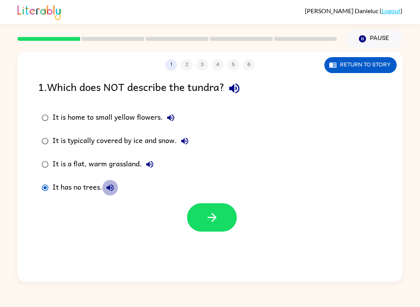
click at [112, 181] on button "It has no trees." at bounding box center [110, 188] width 16 height 16
click at [152, 162] on icon "button" at bounding box center [149, 164] width 9 height 9
click at [187, 138] on icon "button" at bounding box center [184, 140] width 9 height 9
click at [173, 117] on icon "button" at bounding box center [170, 117] width 9 height 9
click at [150, 163] on icon "button" at bounding box center [149, 164] width 7 height 7
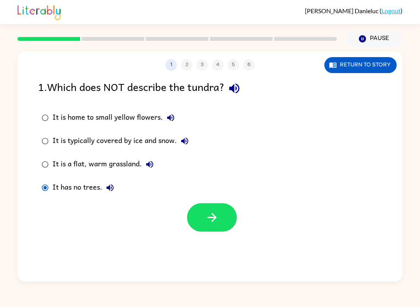
click at [152, 159] on button "It is a flat, warm grassland." at bounding box center [150, 165] width 16 height 16
click at [115, 162] on div "It is a flat, warm grassland." at bounding box center [104, 165] width 105 height 16
click at [216, 218] on icon "button" at bounding box center [211, 217] width 9 height 9
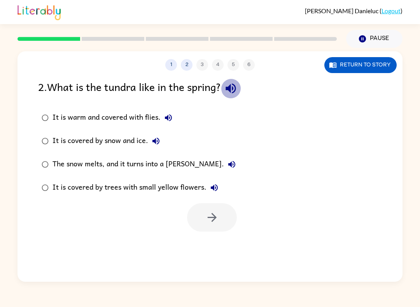
click at [237, 87] on icon "button" at bounding box center [231, 89] width 14 height 14
click at [235, 84] on icon "button" at bounding box center [230, 89] width 10 height 10
click at [241, 89] on button "button" at bounding box center [231, 88] width 20 height 20
click at [170, 114] on icon "button" at bounding box center [168, 117] width 9 height 9
click at [161, 137] on button "It is covered by snow and ice." at bounding box center [156, 141] width 16 height 16
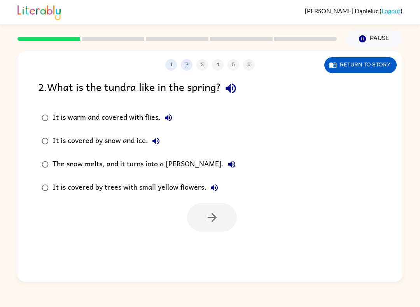
click at [157, 140] on icon "button" at bounding box center [155, 140] width 9 height 9
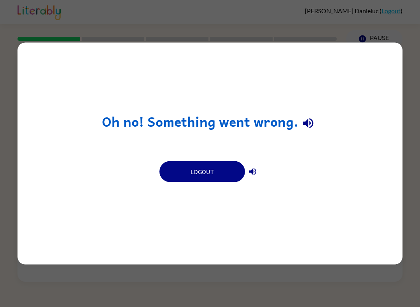
click at [306, 121] on icon "button" at bounding box center [308, 123] width 10 height 10
click at [257, 171] on button "button" at bounding box center [253, 172] width 16 height 16
click at [187, 173] on button "Logout" at bounding box center [201, 171] width 85 height 21
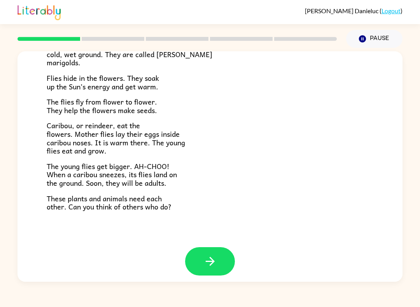
scroll to position [146, 0]
click at [216, 255] on icon "button" at bounding box center [210, 262] width 14 height 14
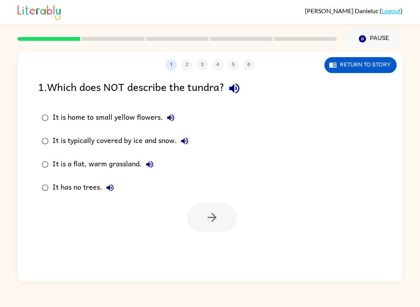
scroll to position [0, 0]
click at [188, 66] on div "1 2 3 4 5 6" at bounding box center [209, 65] width 385 height 12
click at [190, 64] on div "1 2 3 4 5 6" at bounding box center [209, 65] width 385 height 12
click at [239, 86] on icon "button" at bounding box center [234, 89] width 14 height 14
click at [169, 115] on icon "button" at bounding box center [170, 117] width 9 height 9
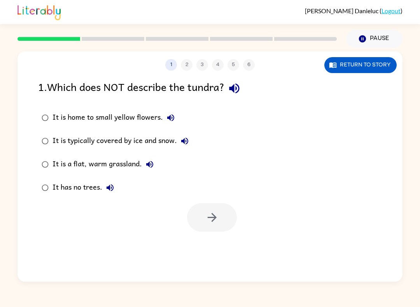
click at [183, 140] on icon "button" at bounding box center [184, 140] width 9 height 9
click at [148, 165] on icon "button" at bounding box center [149, 164] width 7 height 7
click at [112, 186] on icon "button" at bounding box center [109, 187] width 7 height 7
click at [81, 188] on div "It has no trees." at bounding box center [84, 188] width 65 height 16
click at [207, 217] on icon "button" at bounding box center [212, 218] width 14 height 14
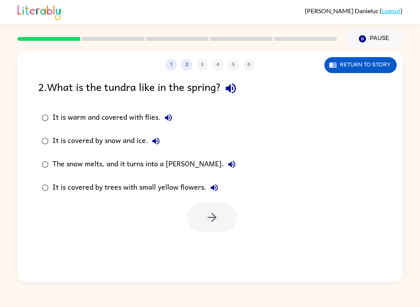
click at [237, 87] on icon "button" at bounding box center [231, 89] width 14 height 14
click at [170, 115] on icon "button" at bounding box center [168, 117] width 9 height 9
click at [159, 141] on icon "button" at bounding box center [155, 141] width 7 height 7
click at [228, 164] on icon "button" at bounding box center [231, 164] width 7 height 7
click at [216, 191] on icon "button" at bounding box center [213, 187] width 9 height 9
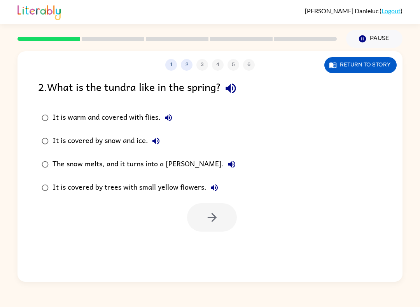
click at [173, 162] on div "The snow melts, and it turns into a [PERSON_NAME]." at bounding box center [145, 165] width 187 height 16
click at [218, 213] on icon "button" at bounding box center [212, 218] width 14 height 14
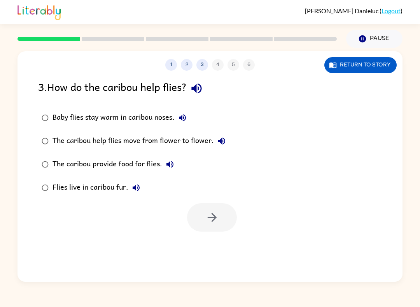
click at [201, 89] on icon "button" at bounding box center [196, 89] width 10 height 10
click at [185, 113] on button "Baby flies stay warm in caribou noses." at bounding box center [182, 118] width 16 height 16
click at [218, 138] on icon "button" at bounding box center [221, 140] width 9 height 9
click at [169, 160] on icon "button" at bounding box center [169, 164] width 9 height 9
click at [139, 186] on icon "button" at bounding box center [135, 187] width 9 height 9
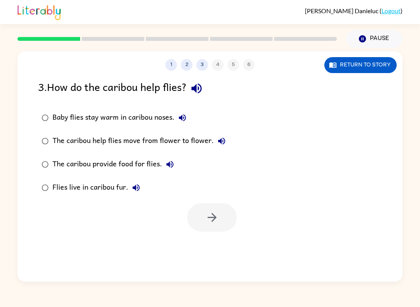
click at [223, 141] on icon "button" at bounding box center [221, 141] width 7 height 7
click at [102, 192] on div "Flies live in caribou fur." at bounding box center [97, 188] width 91 height 16
click at [212, 213] on icon "button" at bounding box center [212, 218] width 14 height 14
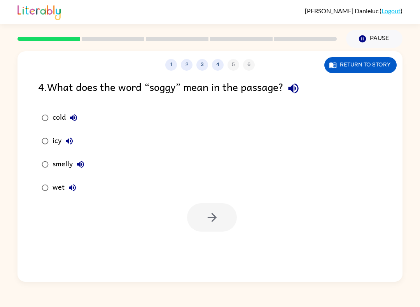
click at [299, 86] on icon "button" at bounding box center [293, 89] width 14 height 14
click at [74, 116] on icon "button" at bounding box center [73, 117] width 9 height 9
click at [74, 141] on icon "button" at bounding box center [68, 140] width 9 height 9
click at [83, 164] on icon "button" at bounding box center [80, 164] width 9 height 9
click at [78, 187] on button "wet" at bounding box center [72, 188] width 16 height 16
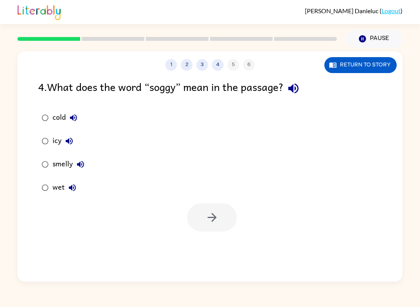
click at [296, 87] on icon "button" at bounding box center [293, 89] width 10 height 10
click at [57, 188] on div "wet" at bounding box center [66, 188] width 28 height 16
click at [68, 188] on icon "button" at bounding box center [72, 187] width 9 height 9
click at [76, 192] on icon "button" at bounding box center [72, 187] width 9 height 9
click at [221, 212] on button "button" at bounding box center [212, 217] width 50 height 28
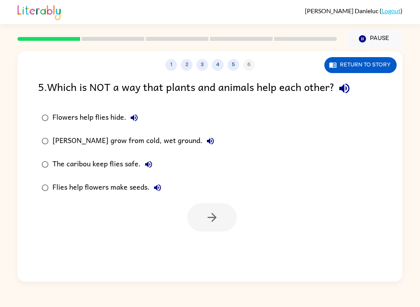
click at [348, 89] on icon "button" at bounding box center [344, 89] width 10 height 10
click at [136, 119] on icon "button" at bounding box center [133, 117] width 9 height 9
click at [209, 138] on icon "button" at bounding box center [210, 140] width 9 height 9
click at [151, 165] on icon "button" at bounding box center [148, 164] width 7 height 7
click at [163, 188] on button "Flies help flowers make seeds." at bounding box center [158, 188] width 16 height 16
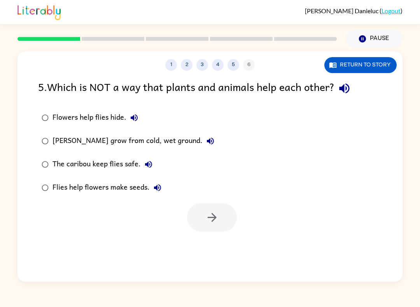
click at [132, 164] on div "The caribou keep flies safe." at bounding box center [104, 165] width 104 height 16
click at [218, 211] on icon "button" at bounding box center [212, 218] width 14 height 14
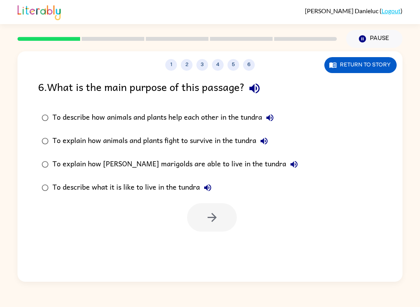
click at [259, 87] on icon "button" at bounding box center [254, 89] width 10 height 10
click at [274, 120] on icon "button" at bounding box center [269, 117] width 9 height 9
click at [270, 136] on button "To explain how animals and plants fight to survive in the tundra" at bounding box center [264, 141] width 16 height 16
click at [263, 159] on div "To explain how [PERSON_NAME] marigolds are able to live in the tundra" at bounding box center [176, 165] width 249 height 16
click at [289, 162] on icon "button" at bounding box center [293, 164] width 9 height 9
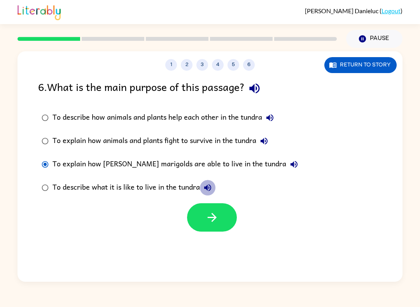
click at [209, 185] on icon "button" at bounding box center [207, 187] width 9 height 9
click at [272, 139] on button "To explain how animals and plants fight to survive in the tundra" at bounding box center [264, 141] width 16 height 16
click at [290, 164] on icon "button" at bounding box center [293, 164] width 7 height 7
click at [235, 160] on div "To explain how [PERSON_NAME] marigolds are able to live in the tundra" at bounding box center [176, 165] width 249 height 16
click at [212, 214] on icon "button" at bounding box center [211, 217] width 9 height 9
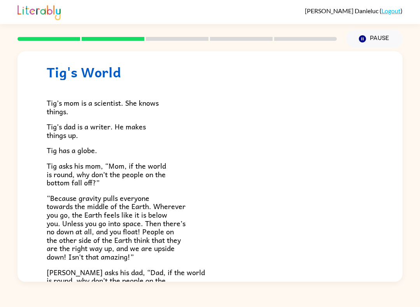
scroll to position [17, 0]
click at [216, 37] on div at bounding box center [177, 38] width 328 height 27
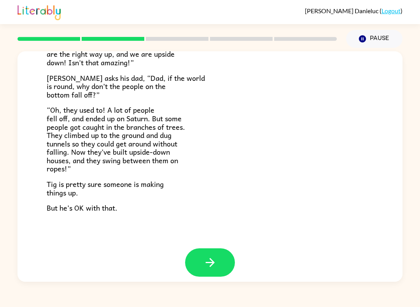
scroll to position [210, 0]
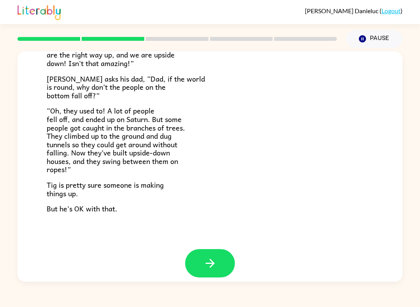
click at [216, 256] on icon "button" at bounding box center [210, 263] width 14 height 14
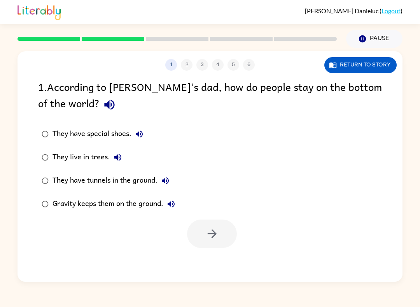
scroll to position [0, 0]
click at [103, 108] on icon "button" at bounding box center [110, 105] width 14 height 14
click at [140, 135] on icon "button" at bounding box center [138, 133] width 9 height 9
click at [120, 154] on icon "button" at bounding box center [117, 157] width 9 height 9
click at [169, 179] on icon "button" at bounding box center [164, 180] width 9 height 9
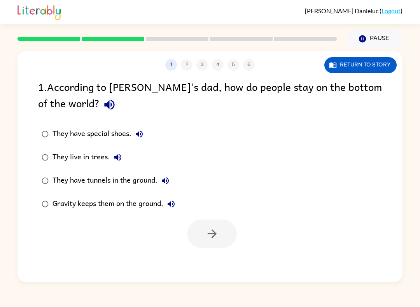
click at [173, 199] on button "Gravity keeps them on the ground." at bounding box center [171, 204] width 16 height 16
click at [117, 200] on div "Gravity keeps them on the ground." at bounding box center [115, 204] width 126 height 16
click at [209, 233] on icon "button" at bounding box center [212, 234] width 14 height 14
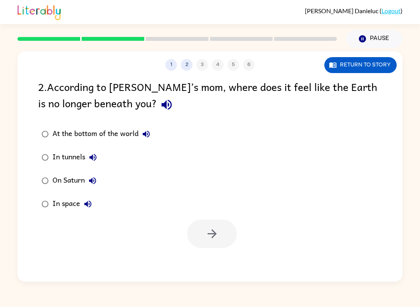
click at [160, 107] on icon "button" at bounding box center [167, 105] width 14 height 14
click at [148, 133] on icon "button" at bounding box center [145, 133] width 9 height 9
click at [94, 155] on icon "button" at bounding box center [92, 157] width 7 height 7
click at [96, 180] on icon "button" at bounding box center [92, 180] width 9 height 9
click at [89, 203] on icon "button" at bounding box center [87, 203] width 9 height 9
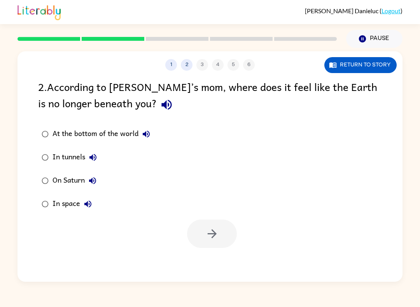
click at [148, 132] on icon "button" at bounding box center [146, 134] width 7 height 7
click at [125, 131] on div "At the bottom of the world" at bounding box center [102, 134] width 101 height 16
click at [207, 233] on icon "button" at bounding box center [212, 234] width 14 height 14
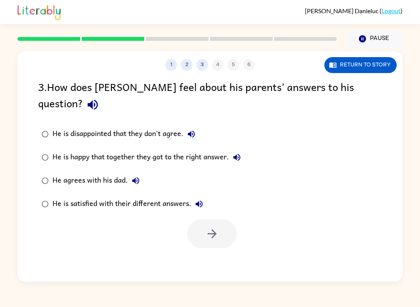
click at [192, 131] on icon "button" at bounding box center [191, 134] width 7 height 7
click at [244, 150] on button "He is happy that together they got to the right answer." at bounding box center [237, 158] width 16 height 16
click at [103, 95] on button "button" at bounding box center [93, 105] width 20 height 20
click at [357, 88] on div "3 . How does [PERSON_NAME] feel about his parents’ answers to his question?" at bounding box center [209, 96] width 343 height 36
click at [192, 129] on icon "button" at bounding box center [190, 133] width 9 height 9
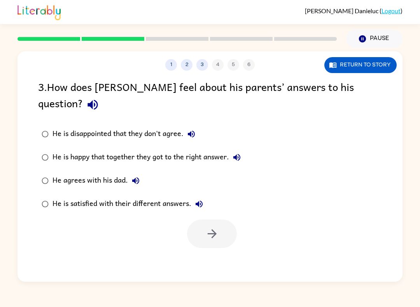
click at [241, 153] on icon "button" at bounding box center [236, 157] width 9 height 9
click at [243, 150] on button "He is happy that together they got to the right answer." at bounding box center [237, 158] width 16 height 16
click at [137, 177] on icon "button" at bounding box center [135, 180] width 7 height 7
click at [200, 200] on icon "button" at bounding box center [198, 203] width 7 height 7
click at [113, 173] on div "He agrees with his dad." at bounding box center [97, 181] width 91 height 16
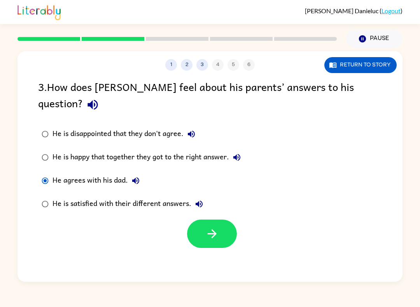
click at [213, 227] on icon "button" at bounding box center [212, 234] width 14 height 14
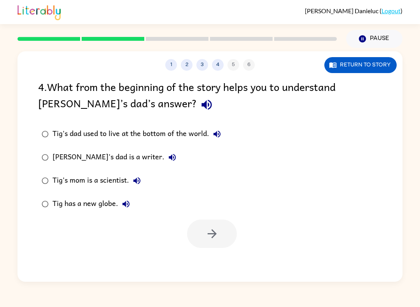
click at [200, 101] on icon "button" at bounding box center [207, 105] width 14 height 14
click at [220, 132] on icon "button" at bounding box center [216, 133] width 9 height 9
click at [167, 155] on icon "button" at bounding box center [171, 157] width 9 height 9
click at [139, 180] on icon "button" at bounding box center [136, 180] width 9 height 9
click at [127, 204] on icon "button" at bounding box center [125, 203] width 7 height 7
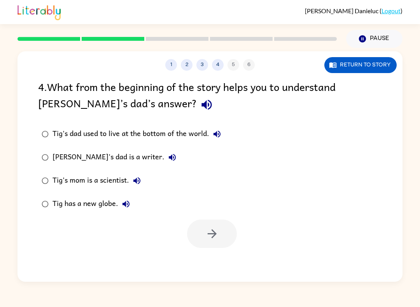
click at [138, 178] on icon "button" at bounding box center [136, 180] width 9 height 9
click at [134, 178] on icon "button" at bounding box center [136, 180] width 9 height 9
click at [167, 153] on icon "button" at bounding box center [171, 157] width 9 height 9
click at [215, 131] on icon "button" at bounding box center [216, 133] width 9 height 9
click at [197, 131] on div "Tig's dad used to live at the bottom of the world." at bounding box center [138, 134] width 172 height 16
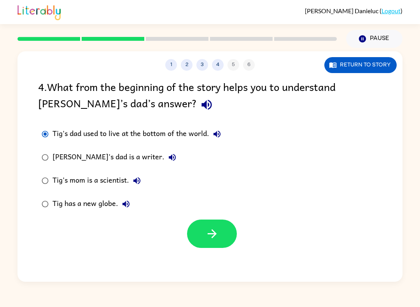
click at [209, 232] on icon "button" at bounding box center [212, 234] width 14 height 14
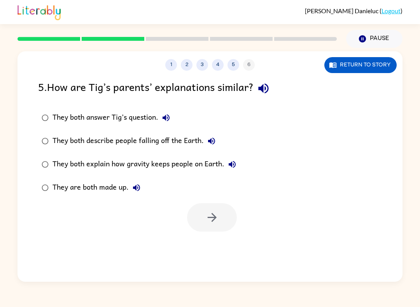
click at [266, 87] on icon "button" at bounding box center [263, 89] width 10 height 10
click at [167, 115] on icon "button" at bounding box center [165, 117] width 9 height 9
click at [215, 139] on icon "button" at bounding box center [211, 140] width 9 height 9
click at [231, 162] on icon "button" at bounding box center [231, 164] width 9 height 9
click at [138, 190] on icon "button" at bounding box center [136, 187] width 9 height 9
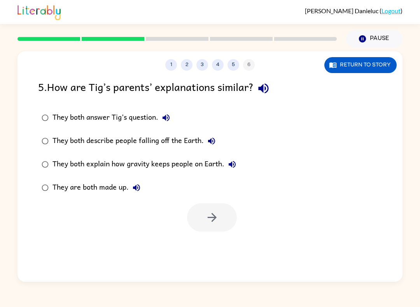
click at [190, 162] on div "They both explain how gravity keeps people on Earth." at bounding box center [145, 165] width 187 height 16
click at [219, 210] on button "button" at bounding box center [212, 217] width 50 height 28
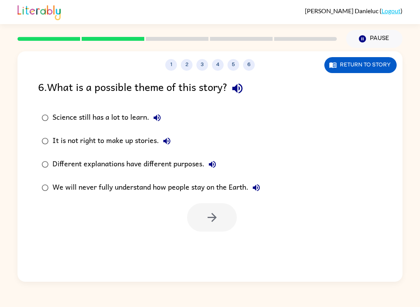
click at [241, 89] on icon "button" at bounding box center [237, 89] width 14 height 14
click at [157, 117] on icon "button" at bounding box center [156, 117] width 7 height 7
click at [170, 139] on icon "button" at bounding box center [166, 141] width 7 height 7
click at [213, 162] on icon "button" at bounding box center [211, 164] width 9 height 9
click at [258, 186] on icon "button" at bounding box center [255, 187] width 9 height 9
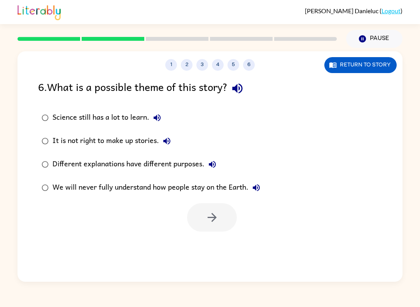
click at [238, 185] on div "We will never fully understand how people stay on the Earth." at bounding box center [157, 188] width 211 height 16
click at [206, 217] on icon "button" at bounding box center [212, 218] width 14 height 14
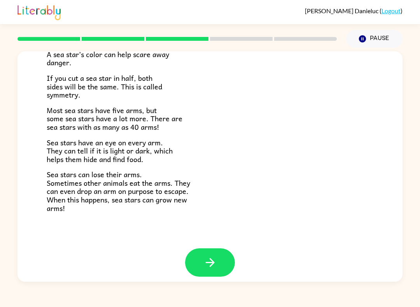
scroll to position [209, 0]
click at [222, 258] on button "button" at bounding box center [210, 263] width 50 height 28
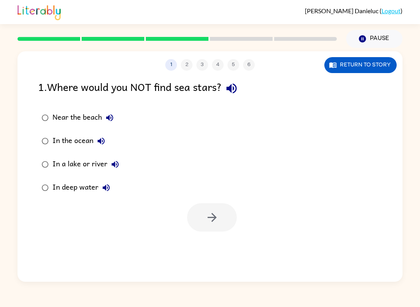
click at [235, 86] on icon "button" at bounding box center [232, 89] width 14 height 14
click at [113, 117] on icon "button" at bounding box center [109, 117] width 9 height 9
click at [106, 141] on button "In the ocean" at bounding box center [101, 141] width 16 height 16
click at [121, 162] on button "In a lake or river" at bounding box center [115, 165] width 16 height 16
click at [112, 185] on button "In deep water" at bounding box center [106, 188] width 16 height 16
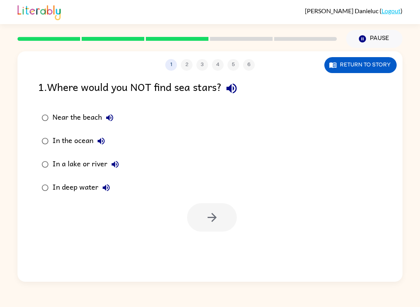
click at [118, 163] on icon "button" at bounding box center [114, 164] width 9 height 9
click at [98, 162] on div "In a lake or river" at bounding box center [87, 165] width 70 height 16
click at [213, 212] on icon "button" at bounding box center [212, 218] width 14 height 14
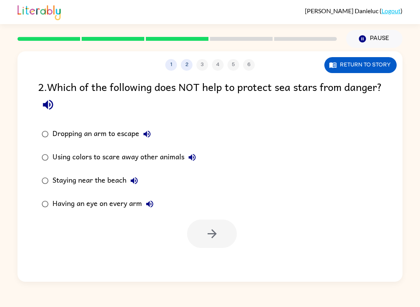
click at [55, 102] on icon "button" at bounding box center [48, 105] width 14 height 14
click at [148, 131] on icon "button" at bounding box center [146, 133] width 9 height 9
click at [195, 154] on icon "button" at bounding box center [191, 157] width 9 height 9
click at [139, 180] on button "Staying near the beach" at bounding box center [134, 181] width 16 height 16
click at [150, 201] on icon "button" at bounding box center [149, 203] width 9 height 9
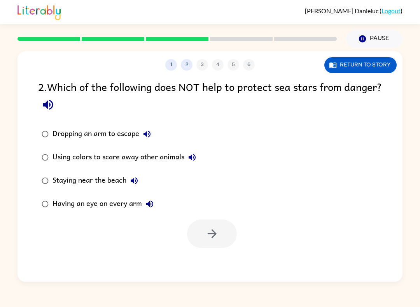
click at [53, 107] on icon "button" at bounding box center [48, 105] width 10 height 10
click at [55, 104] on icon "button" at bounding box center [48, 105] width 14 height 14
click at [53, 105] on icon "button" at bounding box center [48, 105] width 10 height 10
click at [55, 106] on icon "button" at bounding box center [48, 105] width 14 height 14
click at [149, 131] on icon "button" at bounding box center [146, 133] width 9 height 9
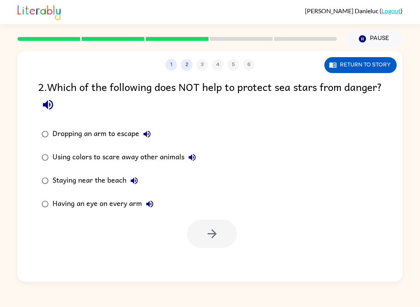
click at [196, 155] on icon "button" at bounding box center [191, 157] width 9 height 9
click at [136, 178] on icon "button" at bounding box center [133, 180] width 9 height 9
click at [192, 156] on icon "button" at bounding box center [191, 157] width 7 height 7
click at [195, 155] on icon "button" at bounding box center [191, 157] width 9 height 9
click at [161, 155] on div "Using colors to scare away other animals" at bounding box center [125, 158] width 147 height 16
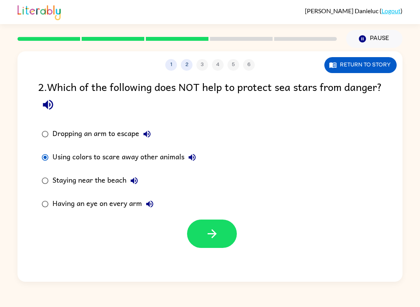
click at [223, 232] on button "button" at bounding box center [212, 234] width 50 height 28
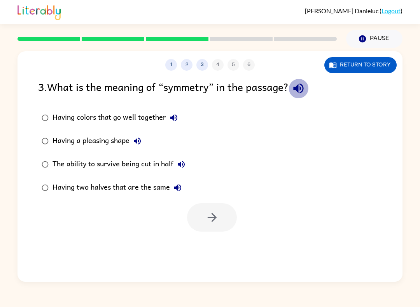
click at [303, 89] on icon "button" at bounding box center [298, 89] width 10 height 10
click at [304, 86] on icon "button" at bounding box center [298, 89] width 14 height 14
click at [308, 89] on button "button" at bounding box center [298, 88] width 20 height 20
click at [174, 114] on icon "button" at bounding box center [173, 117] width 9 height 9
click at [140, 139] on icon "button" at bounding box center [137, 141] width 7 height 7
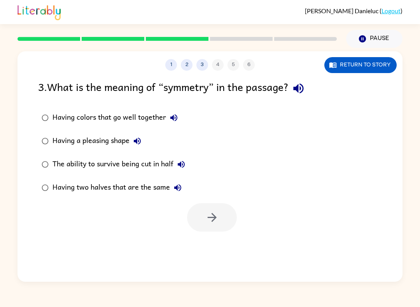
click at [184, 161] on icon "button" at bounding box center [180, 164] width 9 height 9
click at [182, 186] on icon "button" at bounding box center [177, 187] width 9 height 9
click at [164, 166] on div "The ability to survive being cut in half" at bounding box center [120, 165] width 136 height 16
click at [214, 223] on icon "button" at bounding box center [212, 218] width 14 height 14
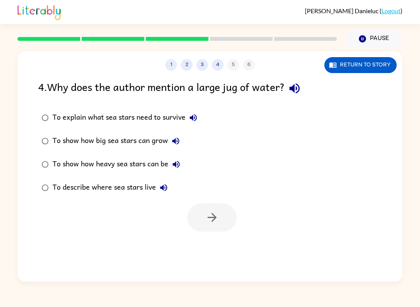
click at [298, 86] on icon "button" at bounding box center [295, 89] width 14 height 14
click at [194, 115] on icon "button" at bounding box center [192, 117] width 9 height 9
click at [179, 137] on icon "button" at bounding box center [175, 140] width 9 height 9
click at [181, 168] on icon "button" at bounding box center [175, 164] width 9 height 9
click at [164, 187] on icon "button" at bounding box center [163, 187] width 7 height 7
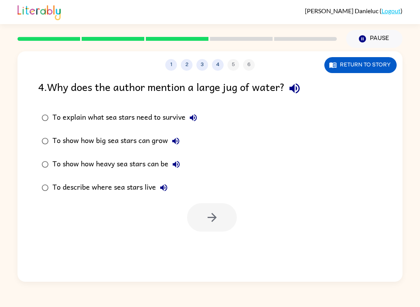
click at [127, 183] on div "To describe where sea stars live" at bounding box center [111, 188] width 119 height 16
click at [217, 216] on icon "button" at bounding box center [212, 218] width 14 height 14
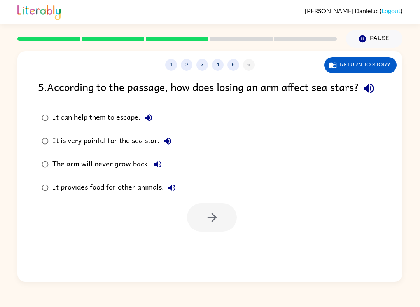
click at [363, 94] on icon "button" at bounding box center [368, 89] width 10 height 10
click at [149, 121] on icon "button" at bounding box center [148, 117] width 7 height 7
click at [171, 146] on icon "button" at bounding box center [167, 140] width 9 height 9
click at [159, 169] on icon "button" at bounding box center [157, 164] width 9 height 9
click at [175, 191] on icon "button" at bounding box center [171, 187] width 7 height 7
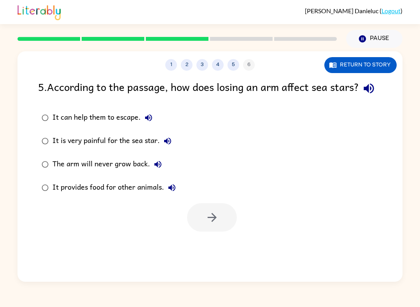
click at [137, 199] on label "It provides food for other animals." at bounding box center [109, 187] width 150 height 23
click at [146, 195] on div "It provides food for other animals." at bounding box center [115, 188] width 127 height 16
click at [208, 224] on icon "button" at bounding box center [212, 218] width 14 height 14
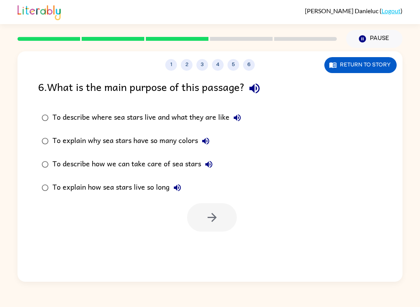
click at [259, 89] on icon "button" at bounding box center [254, 89] width 10 height 10
click at [237, 114] on icon "button" at bounding box center [236, 117] width 9 height 9
click at [209, 138] on icon "button" at bounding box center [205, 140] width 9 height 9
click at [211, 159] on button "To describe how we can take care of sea stars" at bounding box center [209, 165] width 16 height 16
click at [182, 190] on icon "button" at bounding box center [177, 187] width 9 height 9
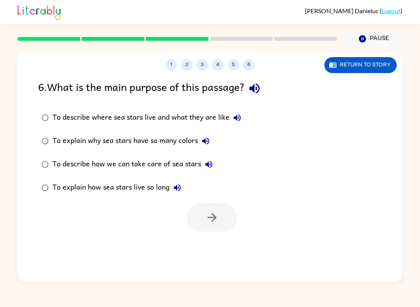
click at [153, 184] on div "To explain how sea stars live so long" at bounding box center [118, 188] width 132 height 16
click at [216, 216] on icon "button" at bounding box center [212, 218] width 14 height 14
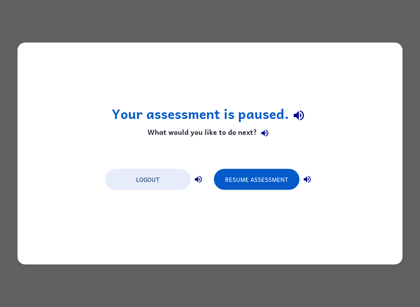
click at [171, 182] on button "Logout" at bounding box center [147, 179] width 85 height 21
